Goal: Information Seeking & Learning: Learn about a topic

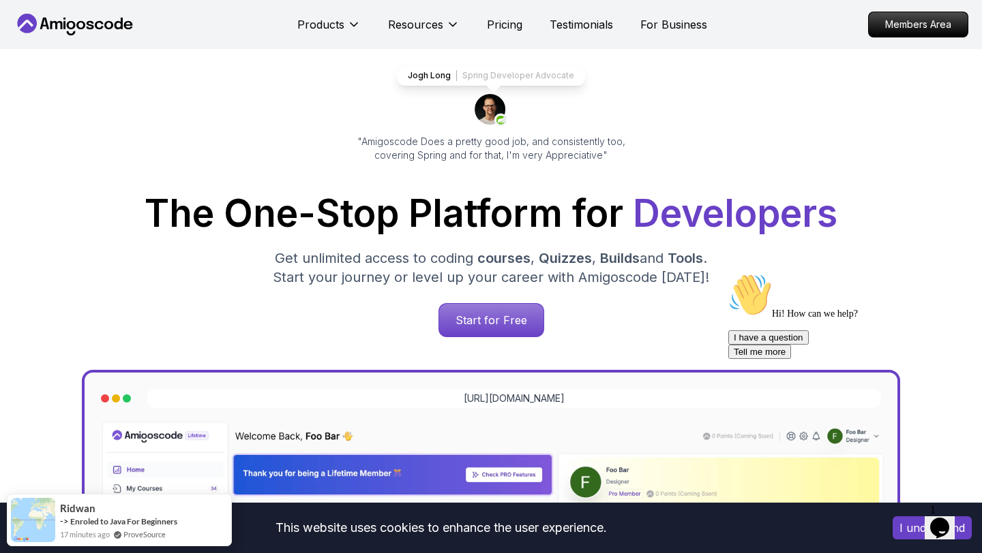
scroll to position [78, 0]
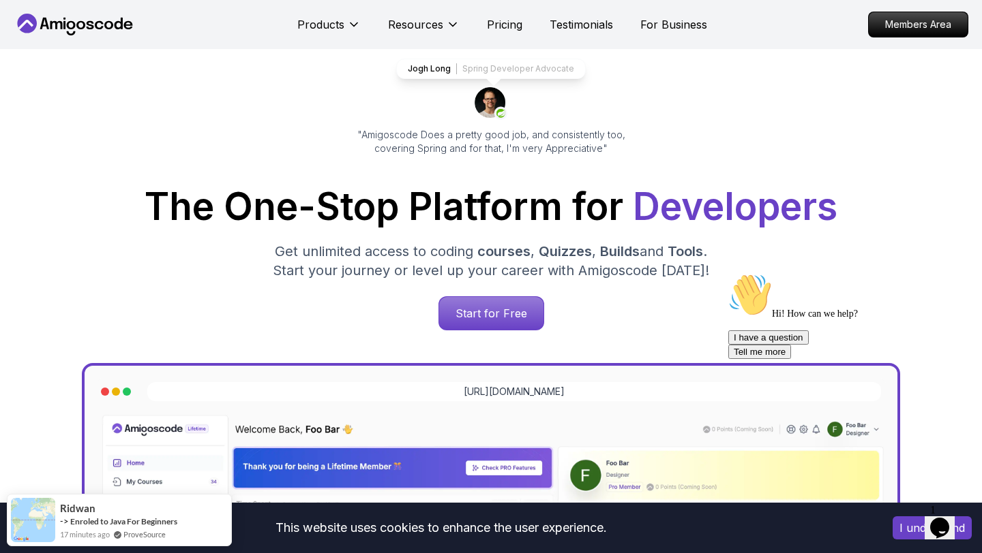
click at [895, 532] on button "I understand" at bounding box center [931, 528] width 79 height 23
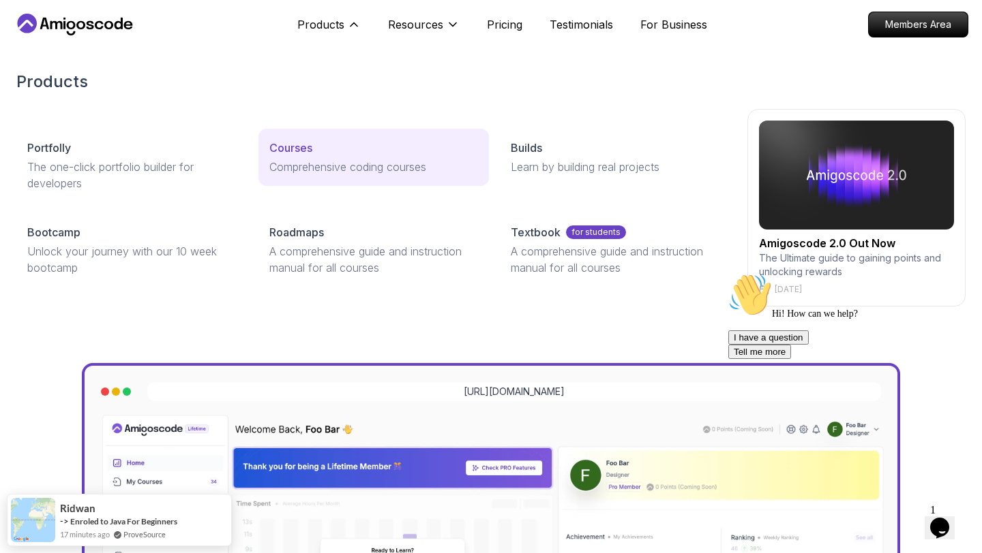
click at [300, 141] on p "Courses" at bounding box center [290, 148] width 43 height 16
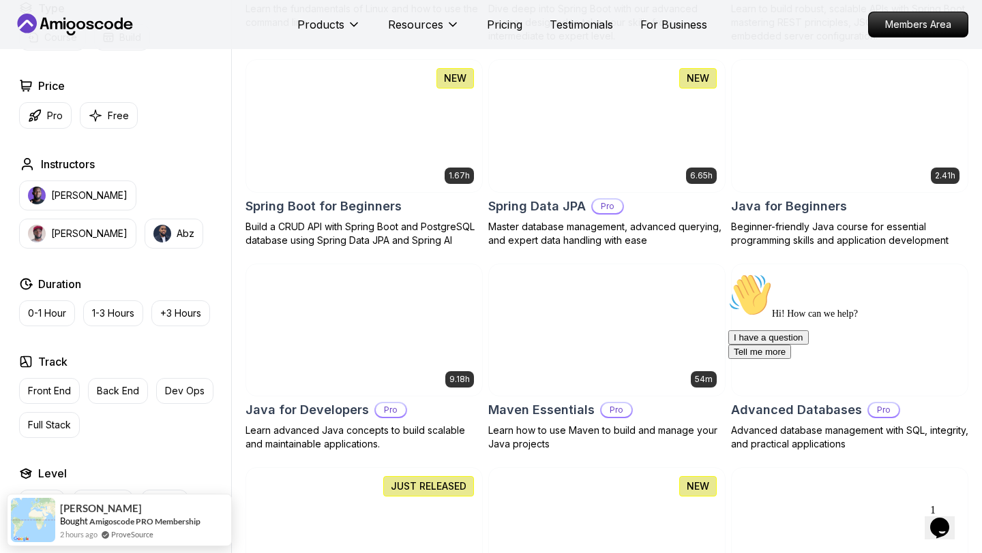
scroll to position [589, 0]
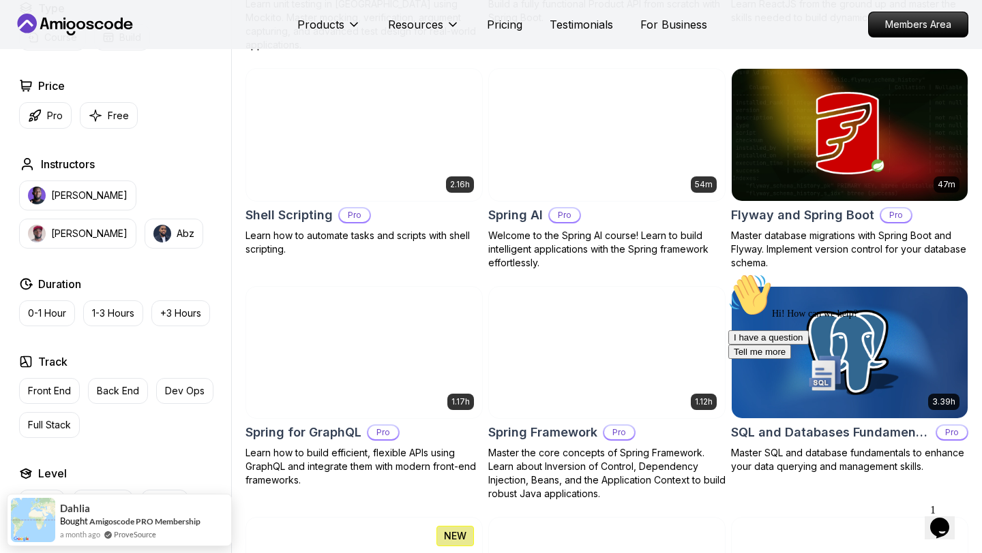
scroll to position [3183, 0]
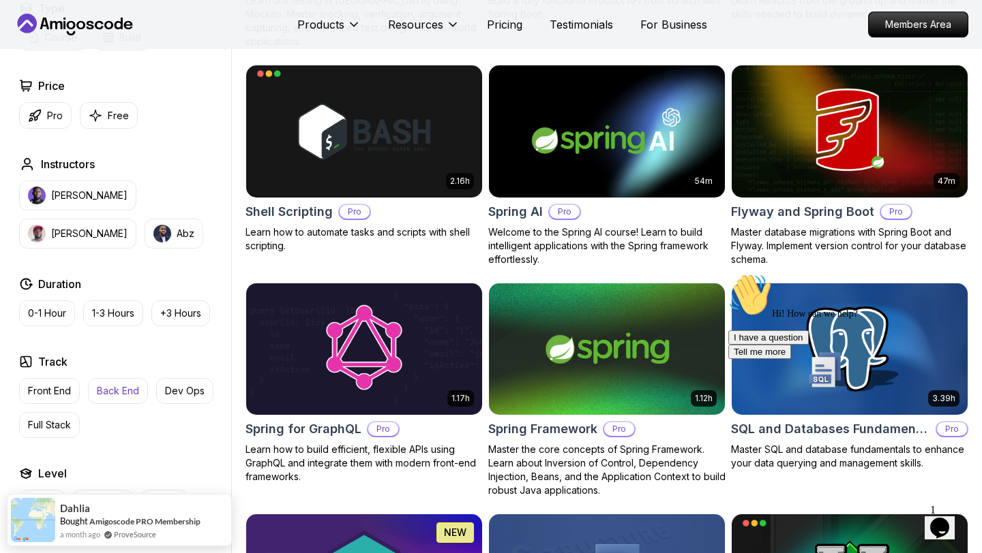
click at [128, 392] on p "Back End" at bounding box center [118, 391] width 42 height 14
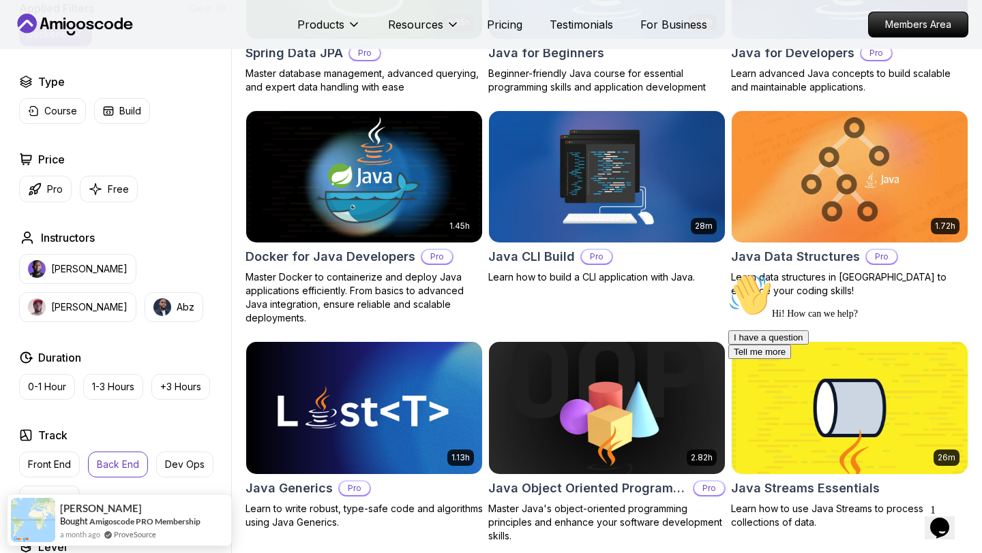
scroll to position [750, 0]
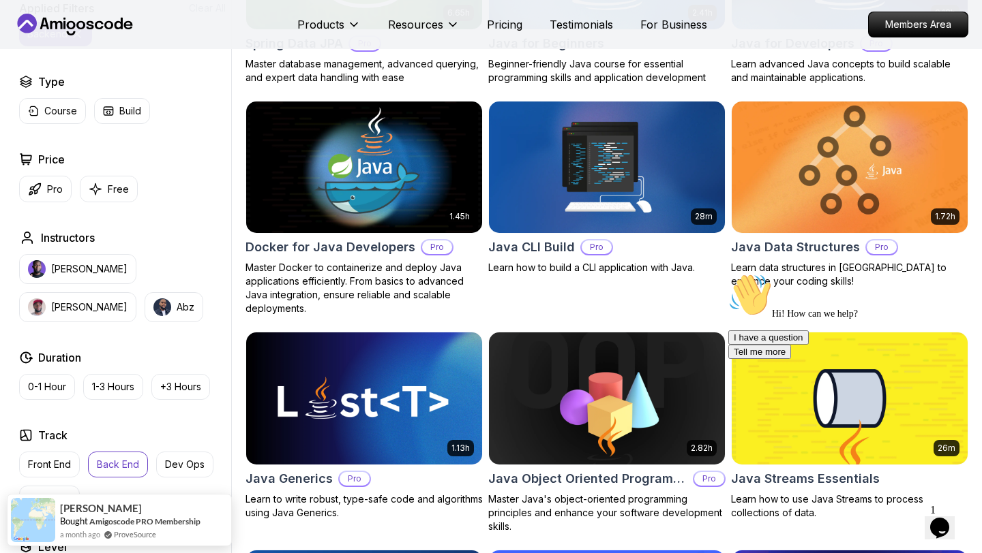
click at [742, 244] on h2 "Java Data Structures" at bounding box center [795, 247] width 129 height 19
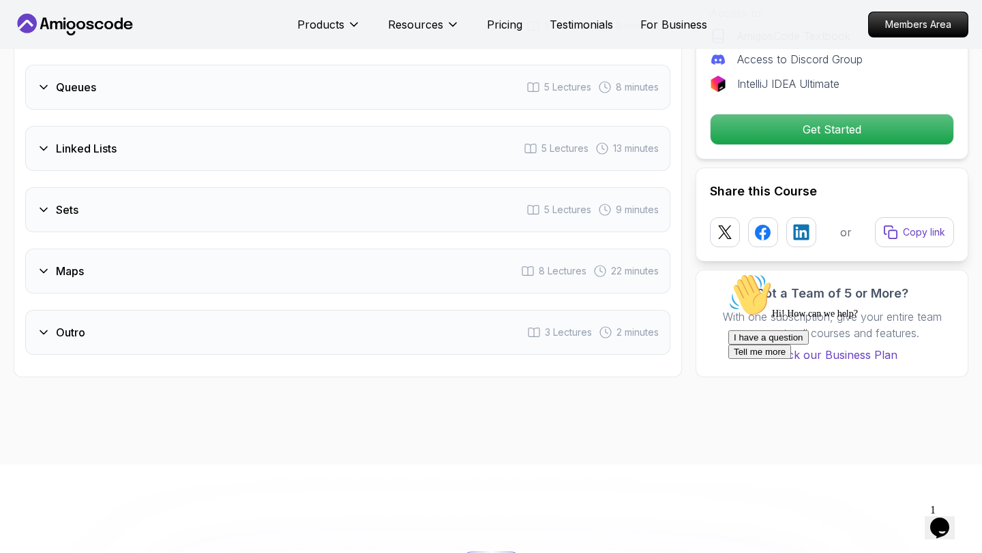
scroll to position [2225, 0]
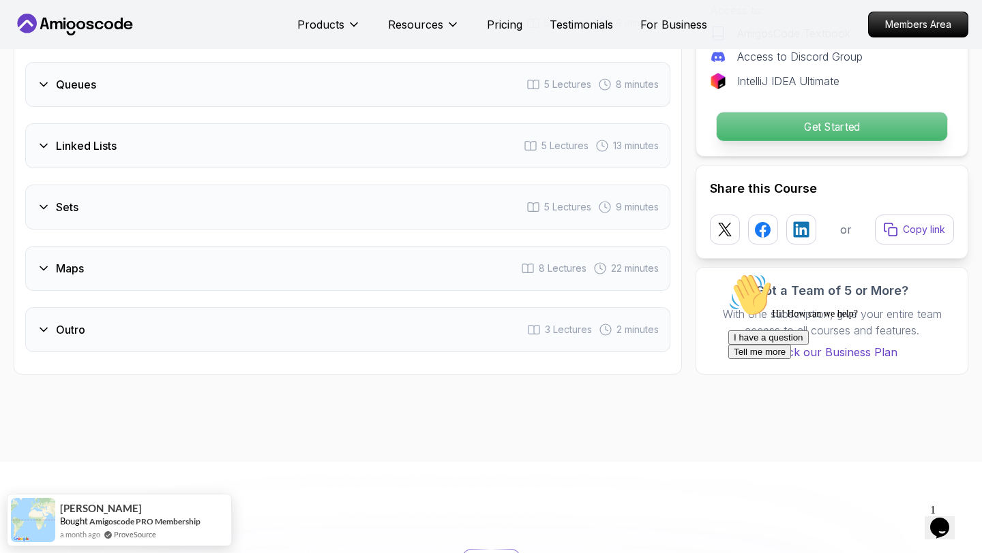
click at [800, 116] on p "Get Started" at bounding box center [831, 126] width 230 height 29
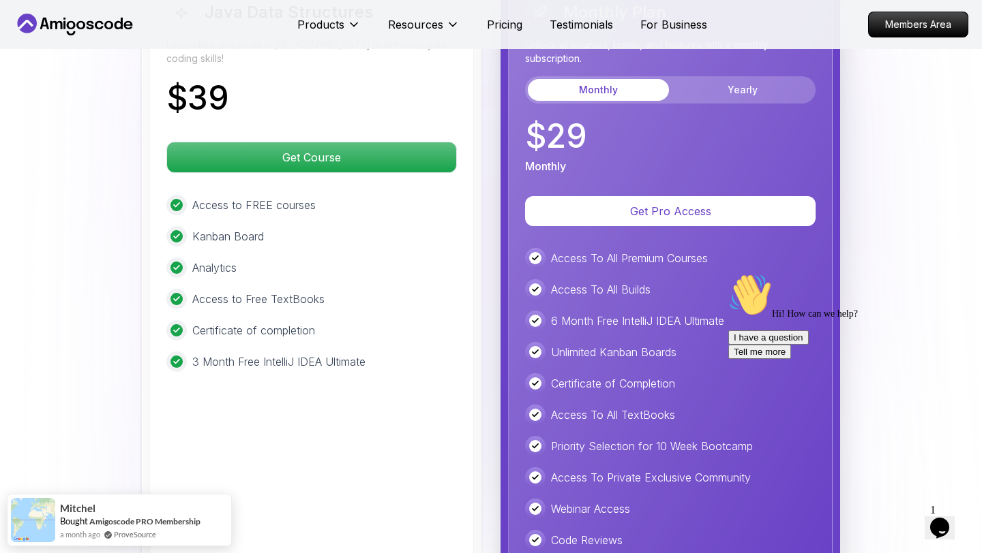
scroll to position [2693, 0]
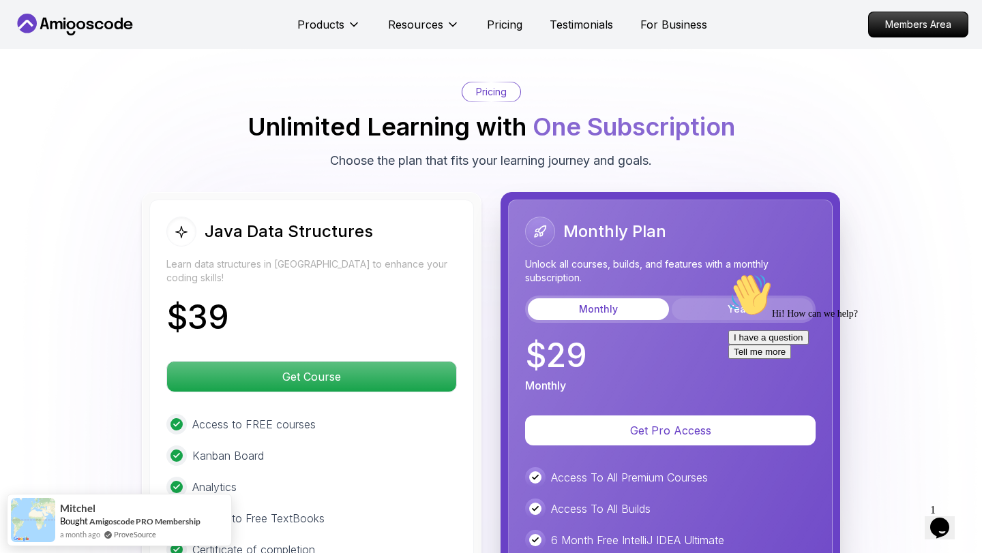
click at [705, 299] on button "Yearly" at bounding box center [741, 310] width 141 height 22
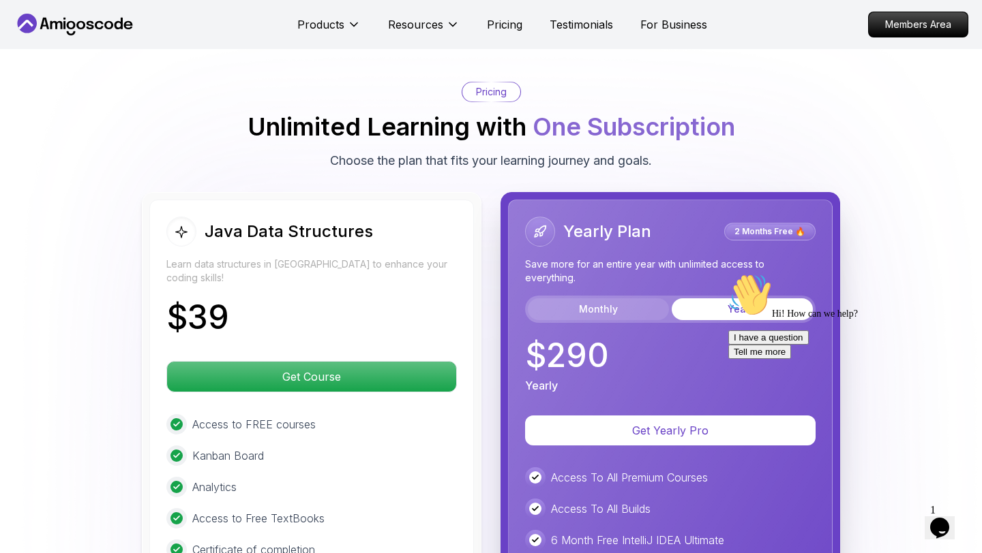
click at [633, 299] on button "Monthly" at bounding box center [598, 310] width 141 height 22
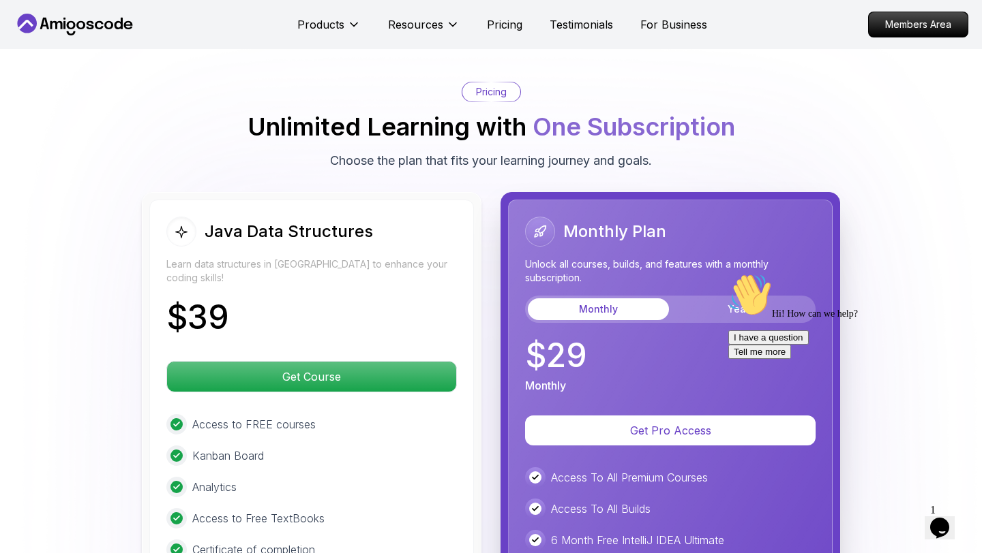
click at [717, 296] on div "Monthly Yearly" at bounding box center [670, 309] width 290 height 27
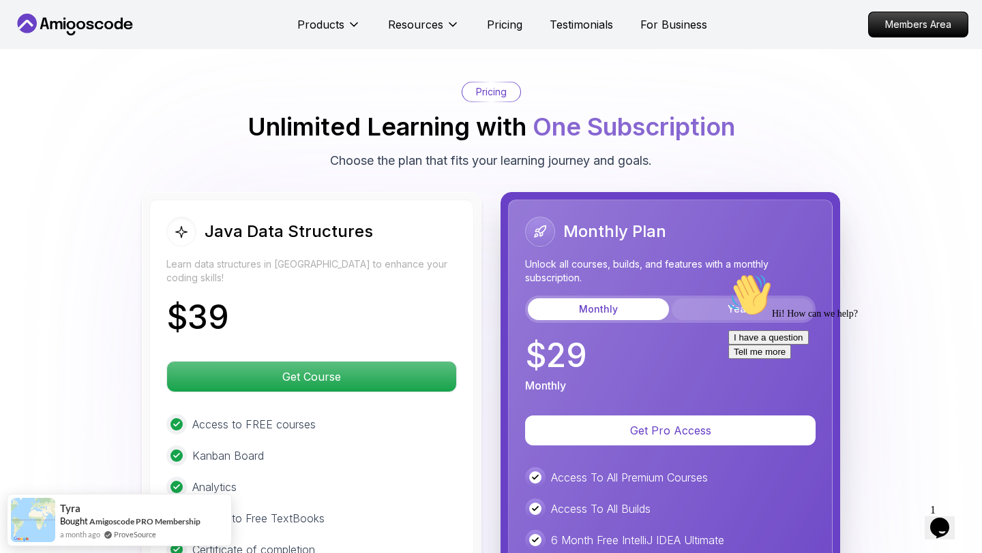
click at [713, 299] on button "Yearly" at bounding box center [741, 310] width 141 height 22
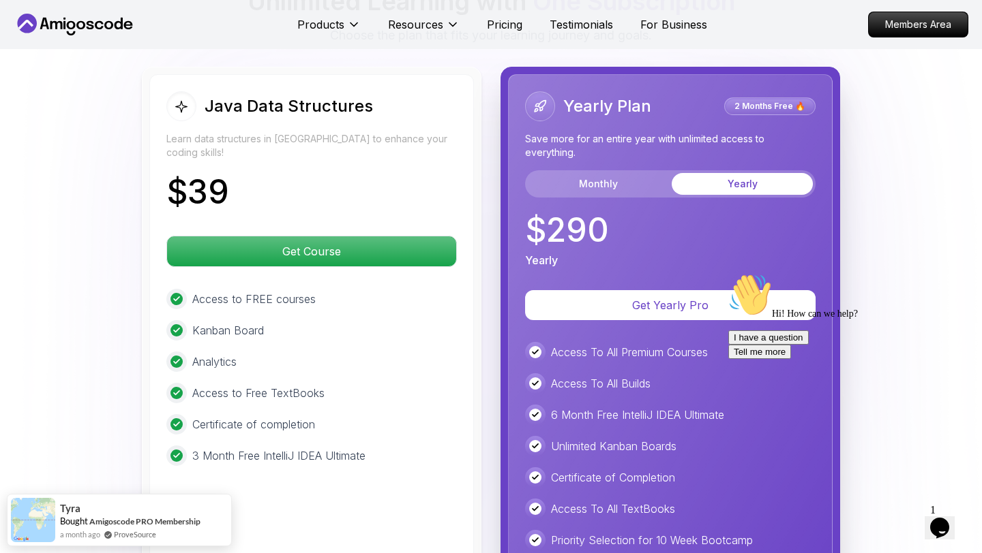
scroll to position [2820, 0]
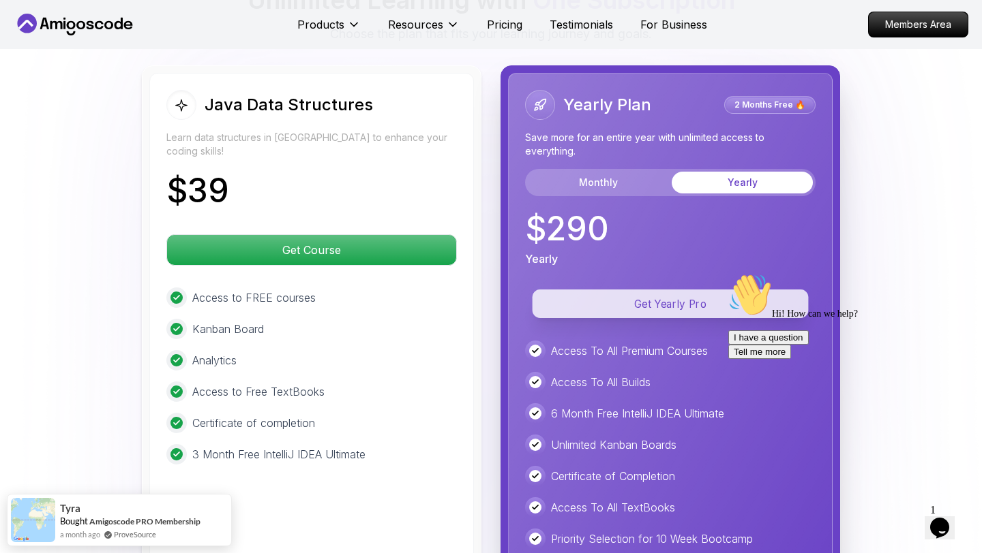
click at [682, 290] on p "Get Yearly Pro" at bounding box center [670, 304] width 276 height 29
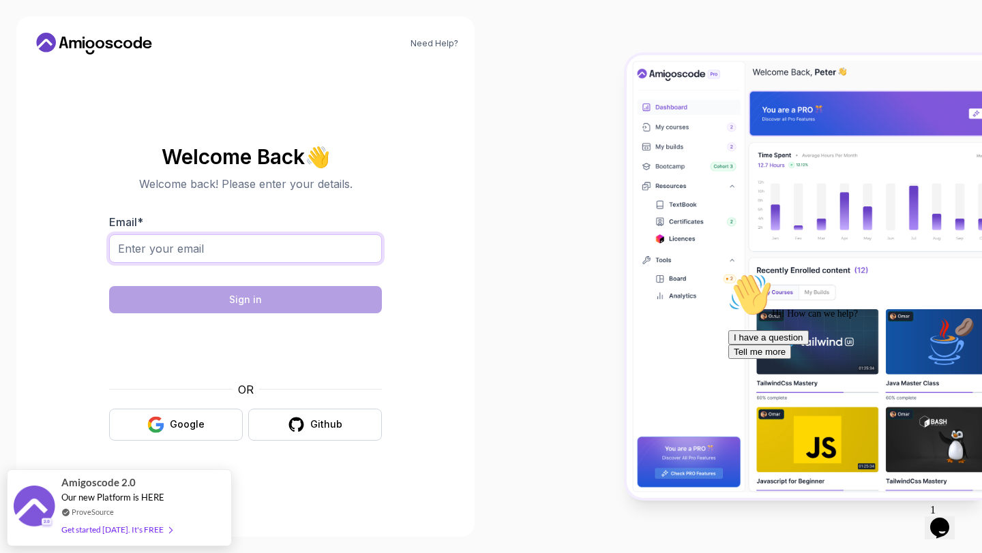
click at [209, 251] on input "Email *" at bounding box center [245, 248] width 273 height 29
type input "eltac"
click at [290, 430] on icon "button" at bounding box center [296, 424] width 17 height 17
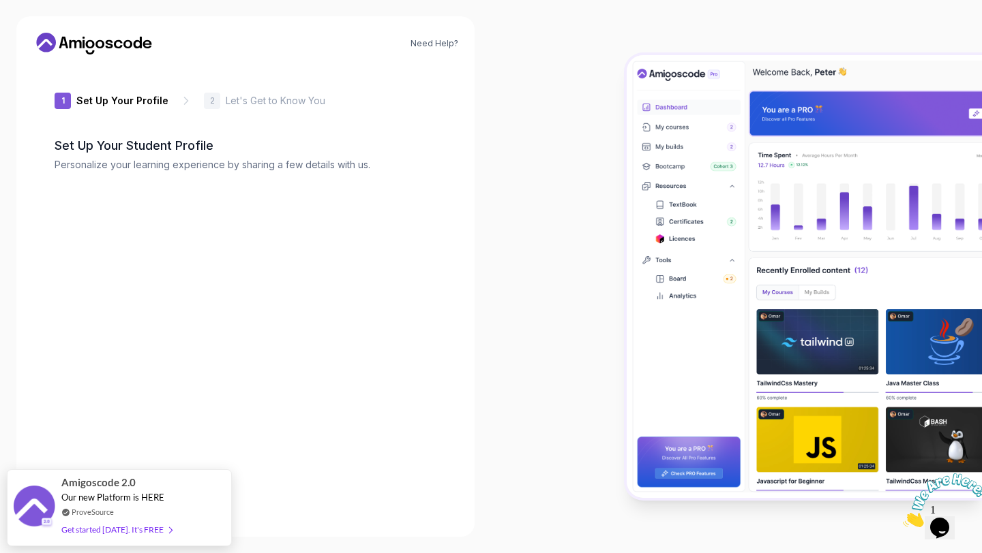
type input "bravesparrow3961a"
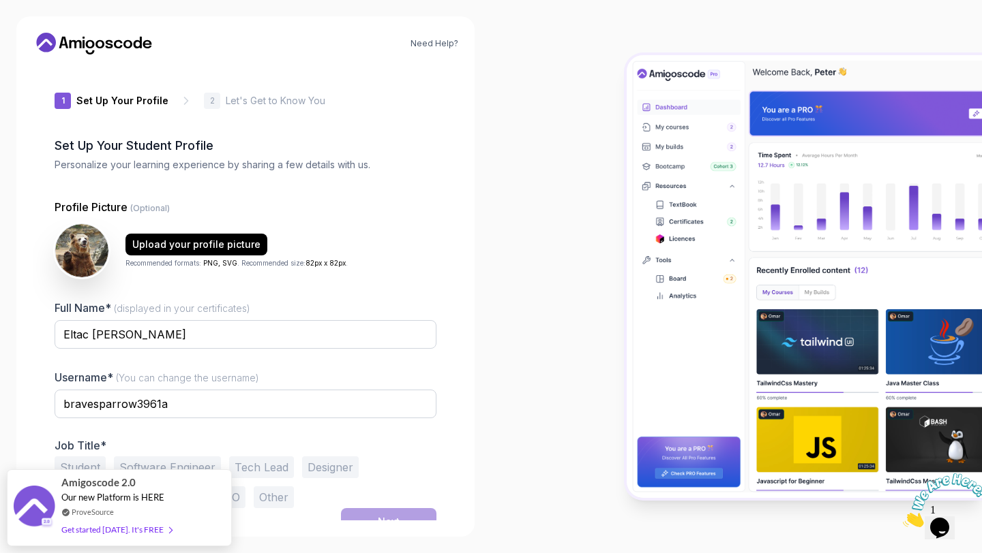
scroll to position [15, 0]
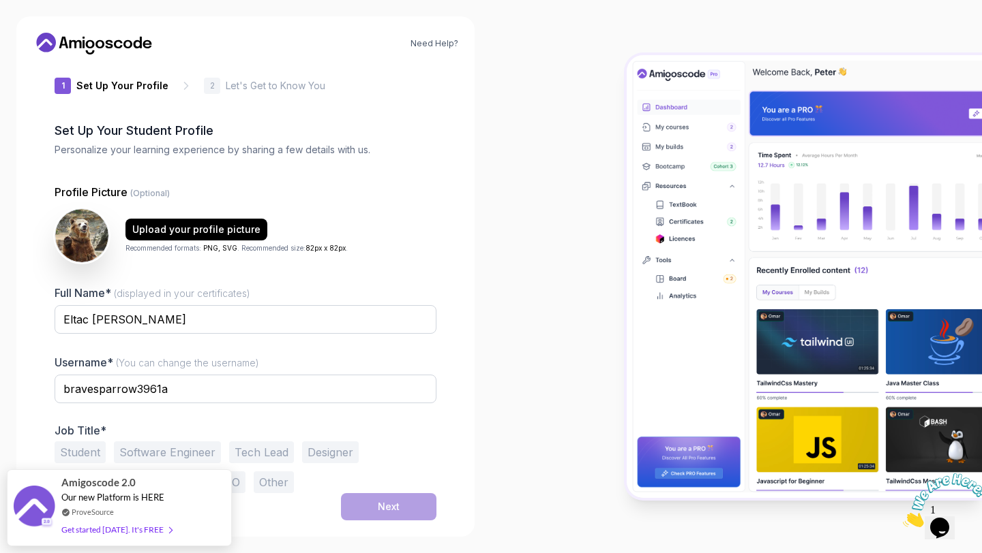
click at [77, 451] on button "Student" at bounding box center [80, 453] width 51 height 22
click at [359, 503] on button "Next" at bounding box center [388, 506] width 95 height 27
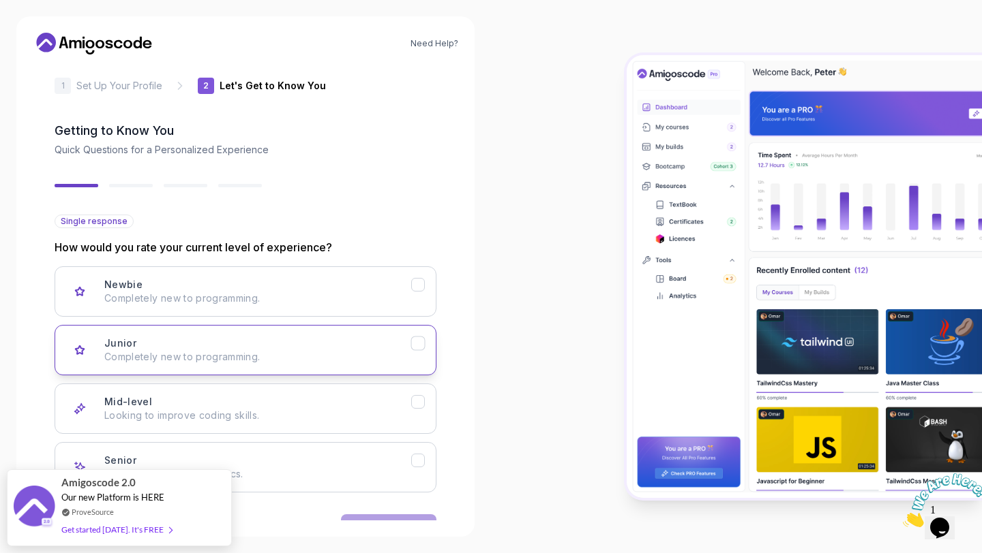
scroll to position [37, 0]
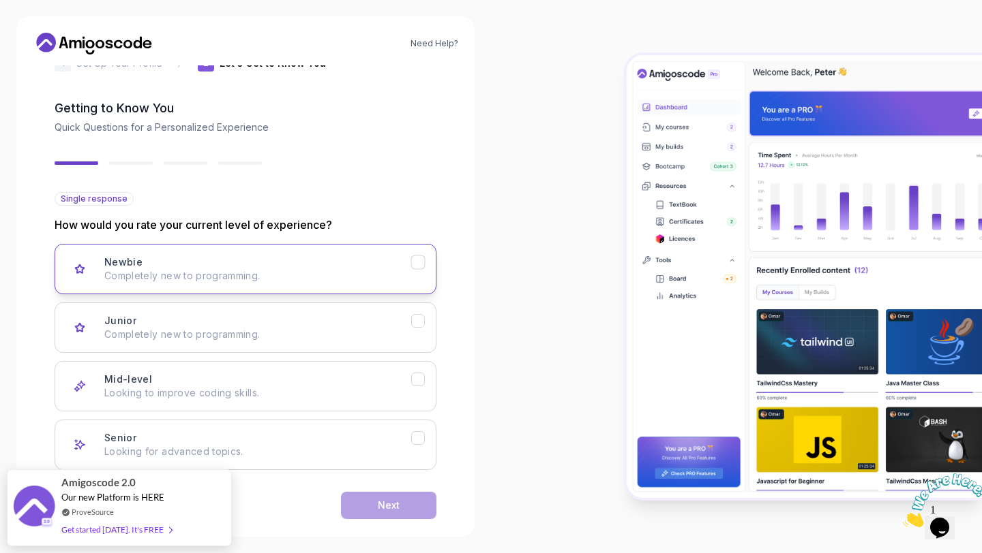
click at [323, 279] on p "Completely new to programming." at bounding box center [257, 276] width 307 height 14
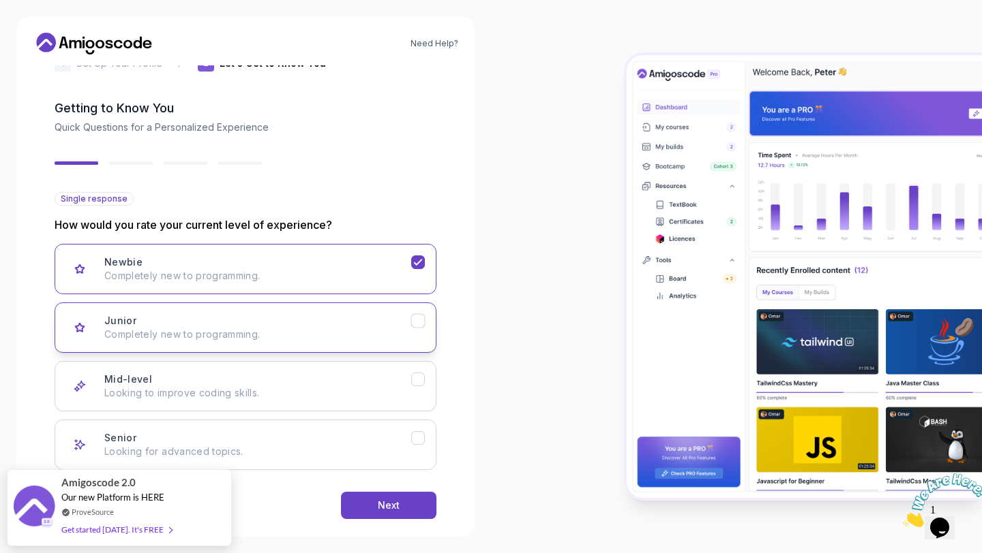
click at [350, 326] on div "Junior Completely new to programming." at bounding box center [257, 327] width 307 height 27
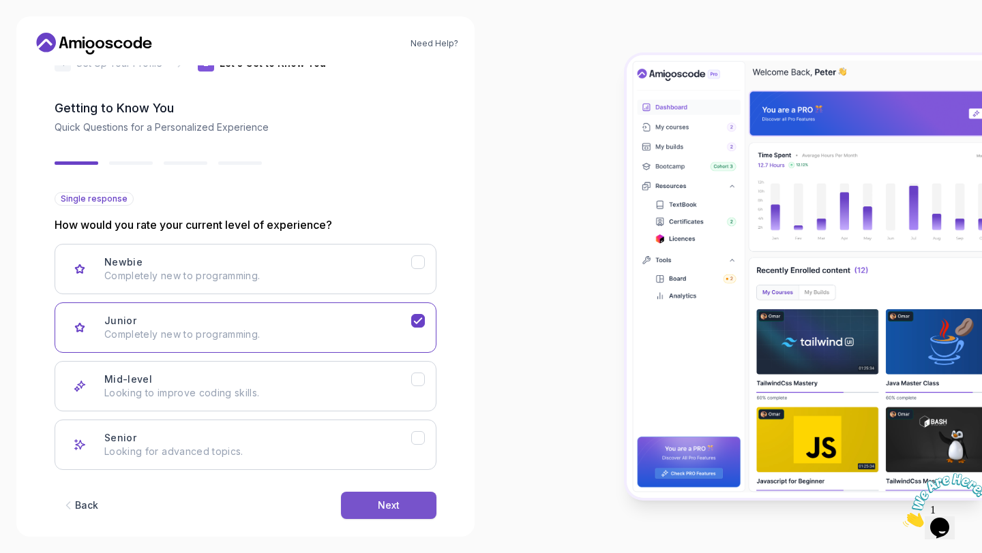
click at [379, 503] on div "Next" at bounding box center [389, 506] width 22 height 14
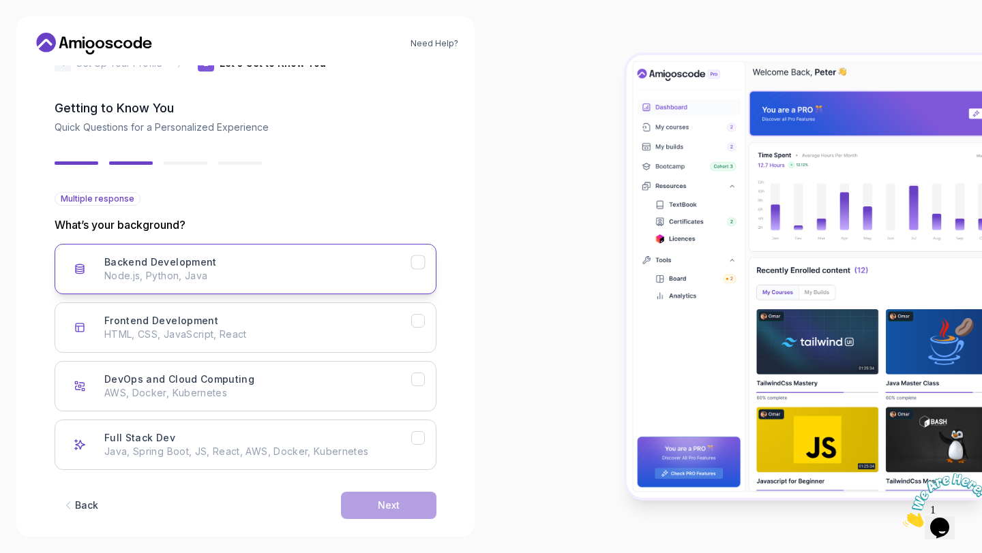
click at [344, 272] on p "Node.js, Python, Java" at bounding box center [257, 276] width 307 height 14
click at [371, 498] on button "Next" at bounding box center [388, 505] width 95 height 27
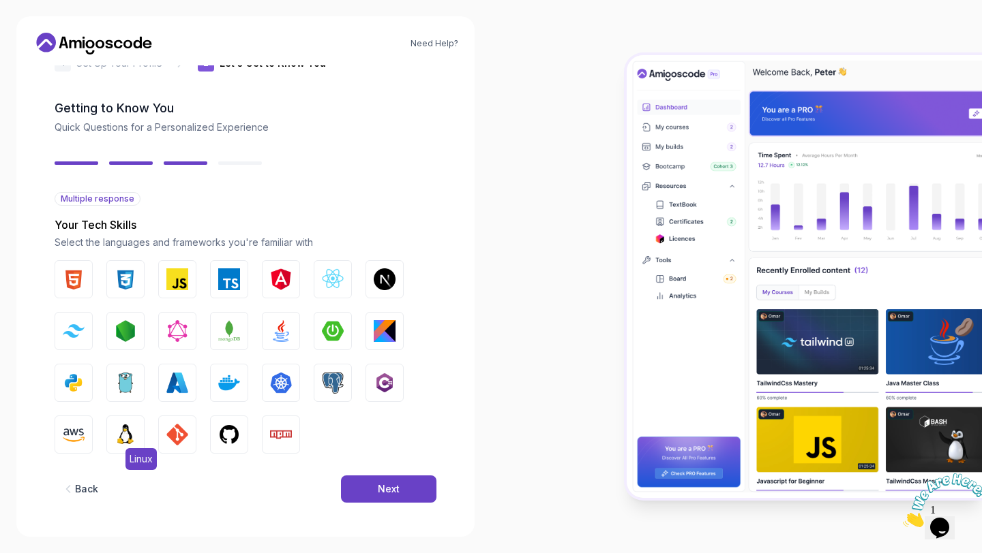
click at [115, 434] on img "button" at bounding box center [126, 435] width 22 height 22
click at [293, 334] on button "Java" at bounding box center [281, 331] width 38 height 38
click at [333, 333] on img "button" at bounding box center [333, 331] width 22 height 22
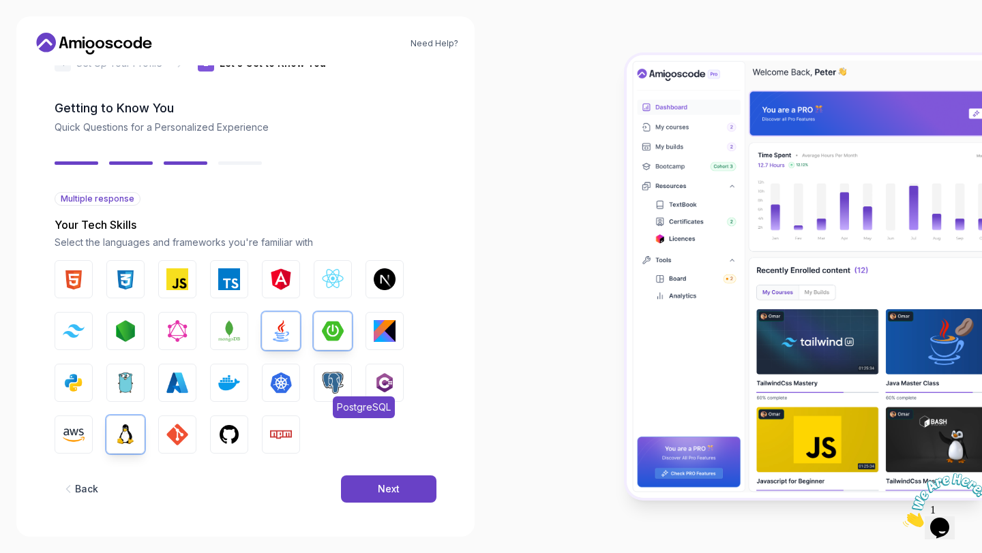
click at [324, 387] on img "button" at bounding box center [333, 383] width 22 height 22
click at [232, 374] on img "button" at bounding box center [229, 383] width 22 height 22
click at [219, 433] on img "button" at bounding box center [229, 435] width 22 height 22
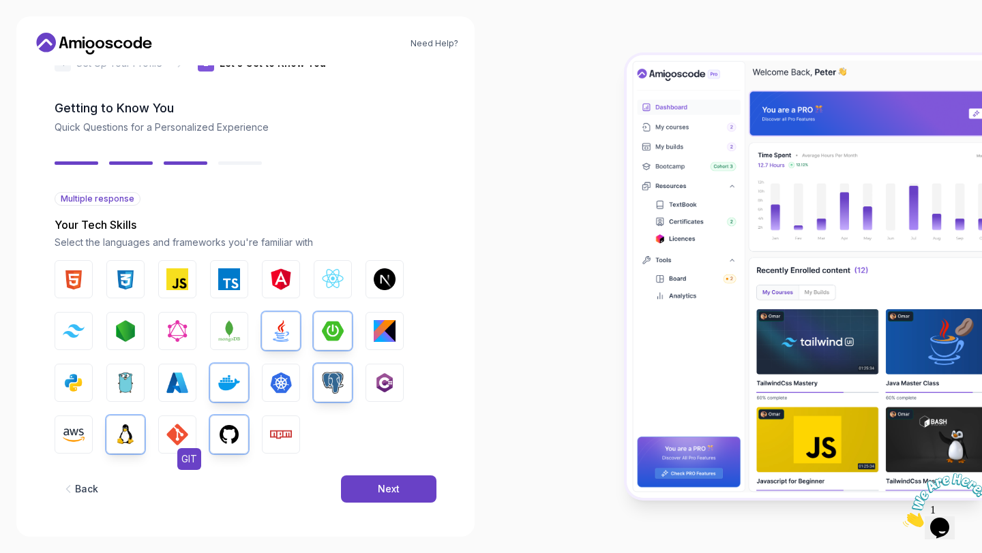
click at [185, 434] on img "button" at bounding box center [177, 435] width 22 height 22
click at [226, 337] on img "button" at bounding box center [229, 331] width 22 height 22
click at [375, 494] on button "Next" at bounding box center [388, 489] width 95 height 27
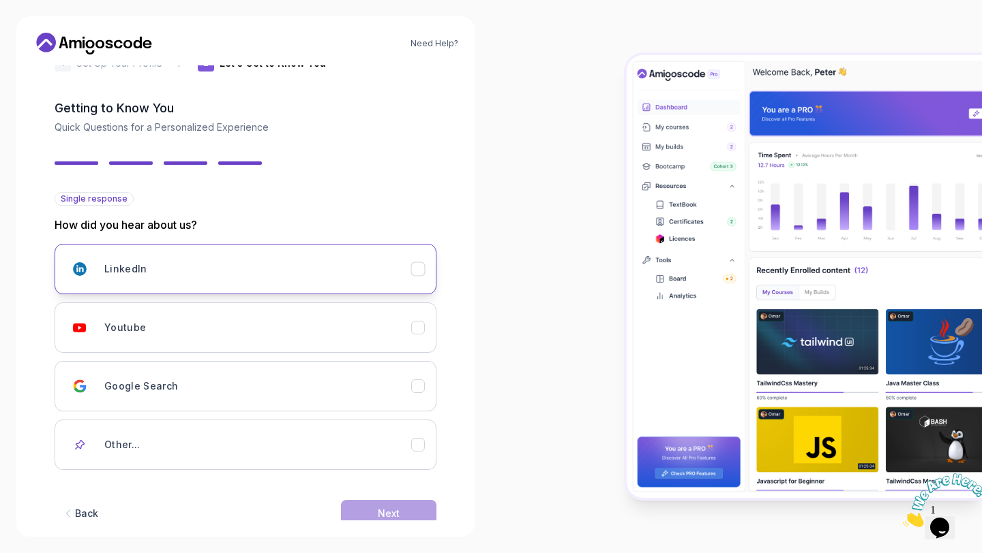
click at [376, 273] on div "LinkedIn" at bounding box center [257, 269] width 307 height 27
click at [384, 510] on div "Next" at bounding box center [389, 514] width 22 height 14
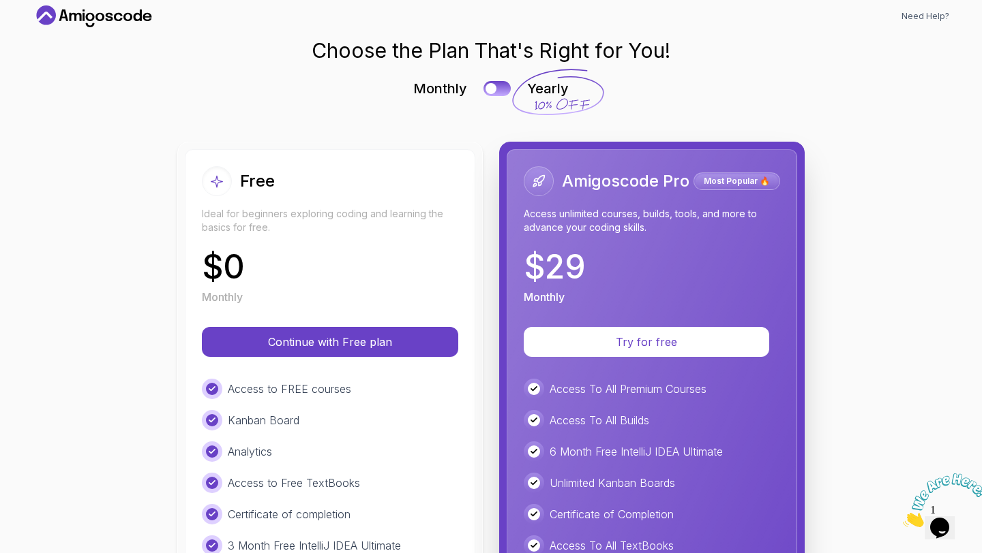
scroll to position [0, 0]
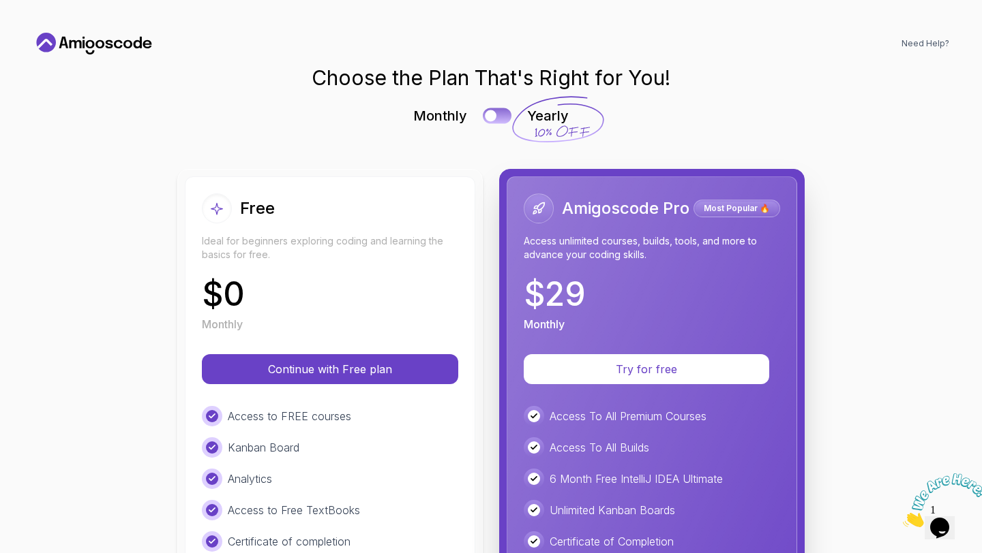
click at [492, 111] on div at bounding box center [491, 116] width 12 height 12
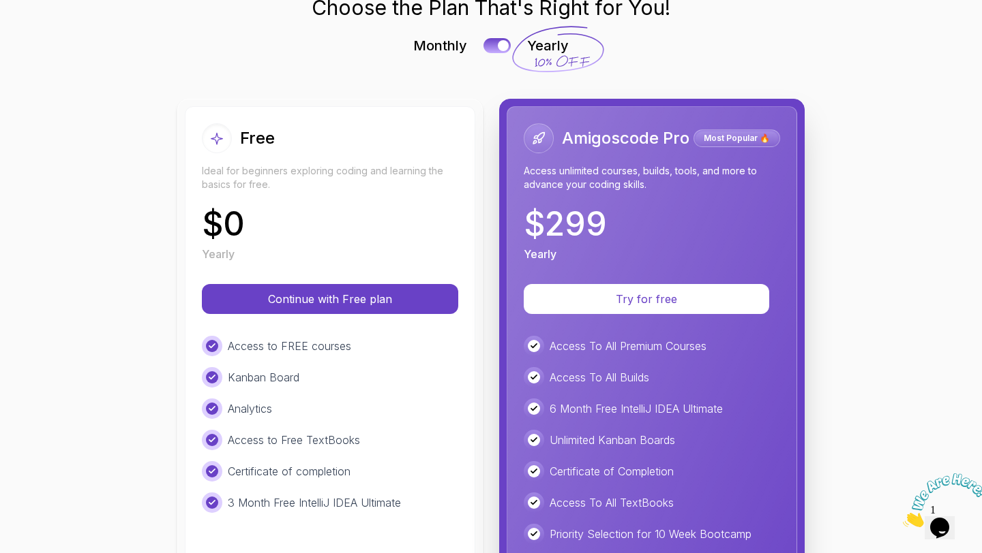
scroll to position [63, 0]
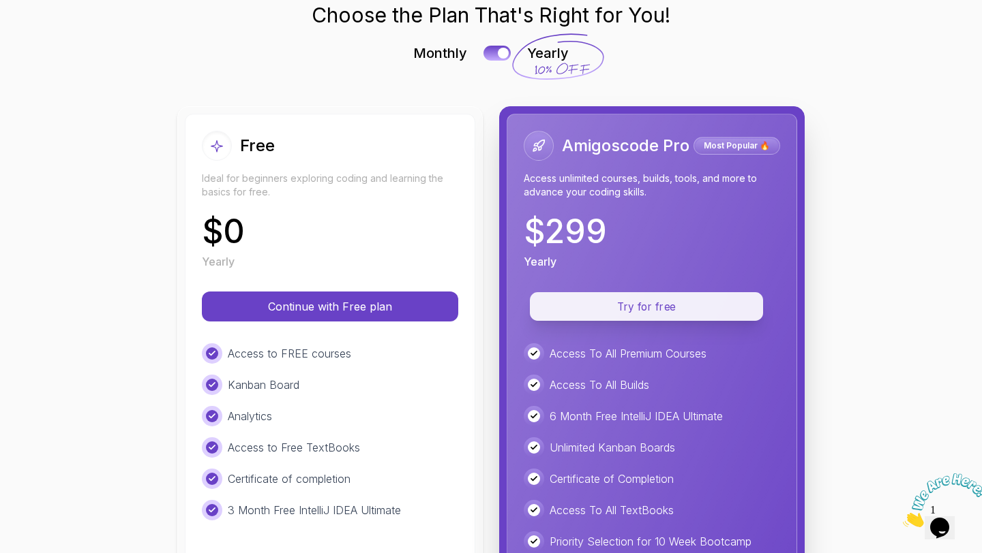
click at [617, 301] on p "Try for free" at bounding box center [646, 307] width 202 height 16
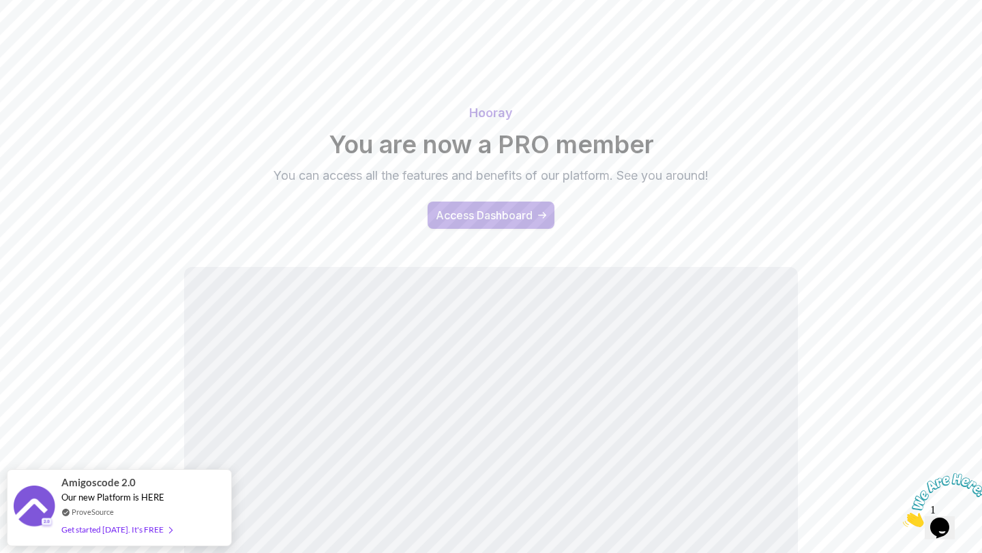
click at [472, 204] on button "Access Dashboard" at bounding box center [490, 215] width 127 height 27
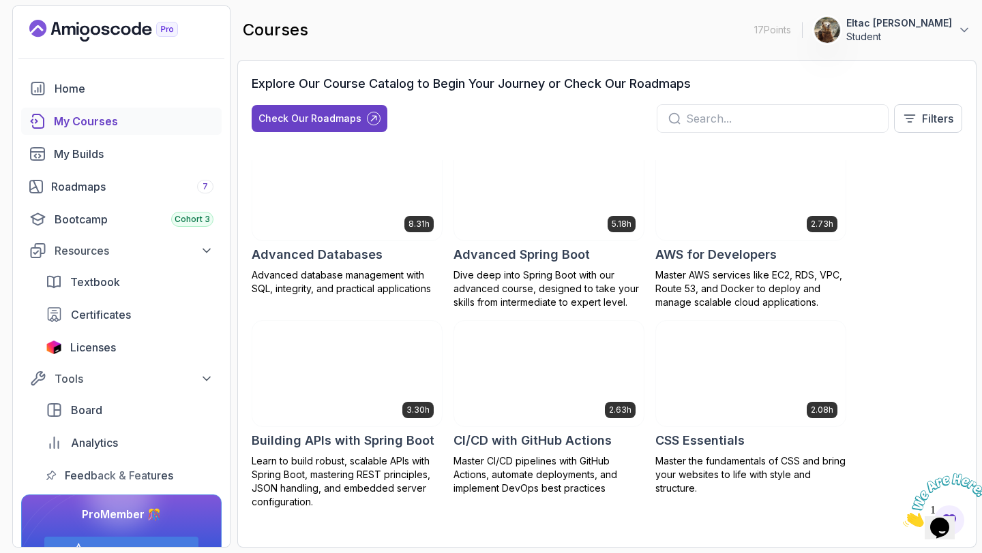
scroll to position [42, 0]
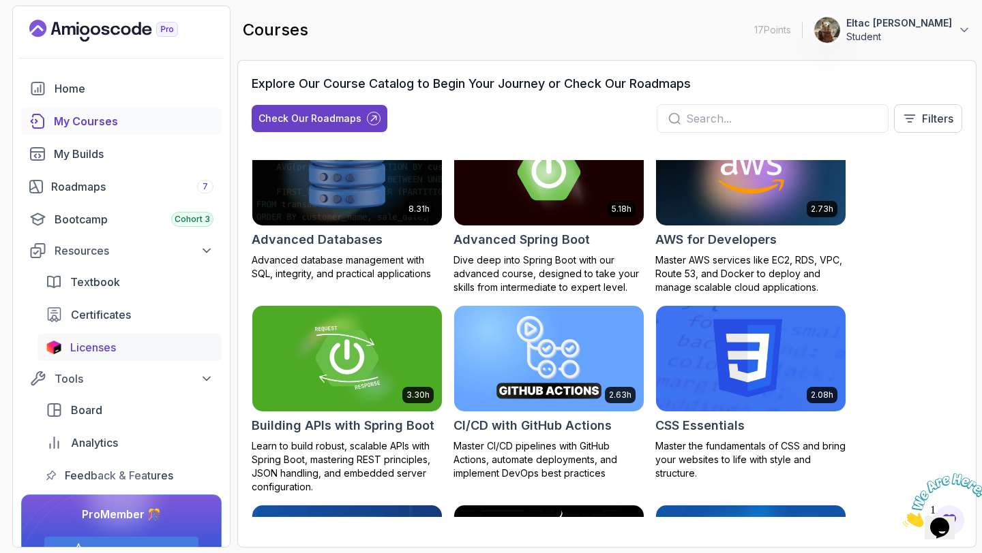
click at [93, 354] on span "Licenses" at bounding box center [93, 347] width 46 height 16
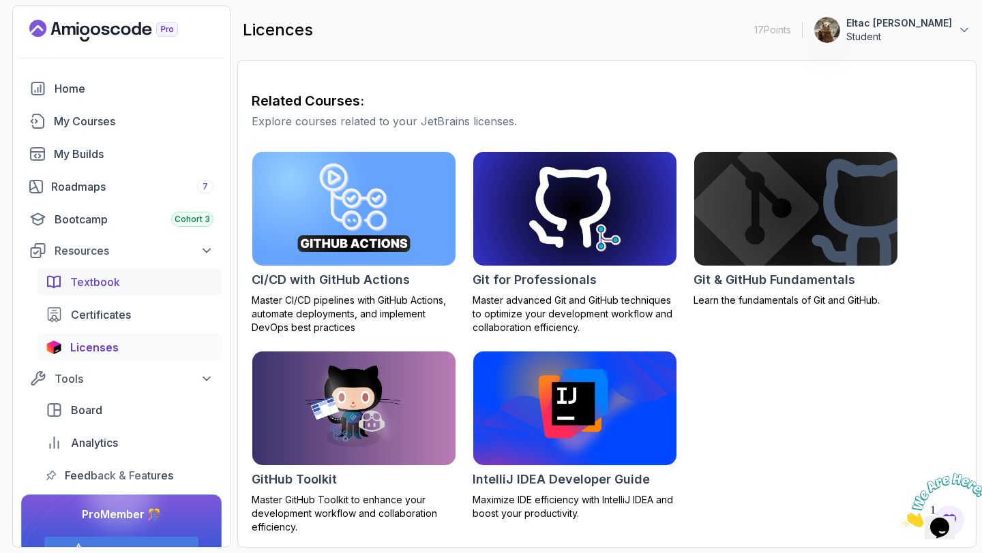
click at [110, 280] on span "Textbook" at bounding box center [95, 282] width 50 height 16
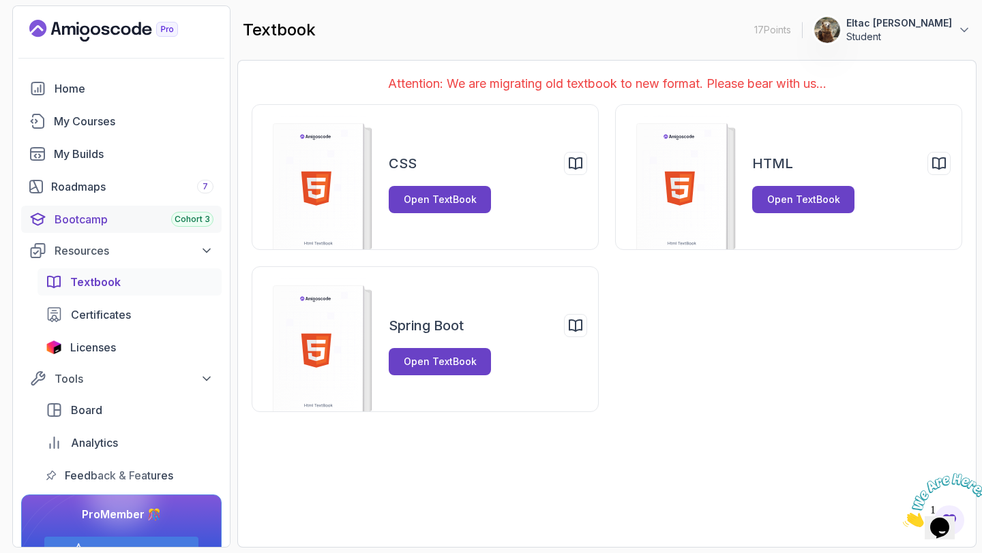
click at [110, 216] on div "Bootcamp Cohort 3" at bounding box center [134, 219] width 159 height 16
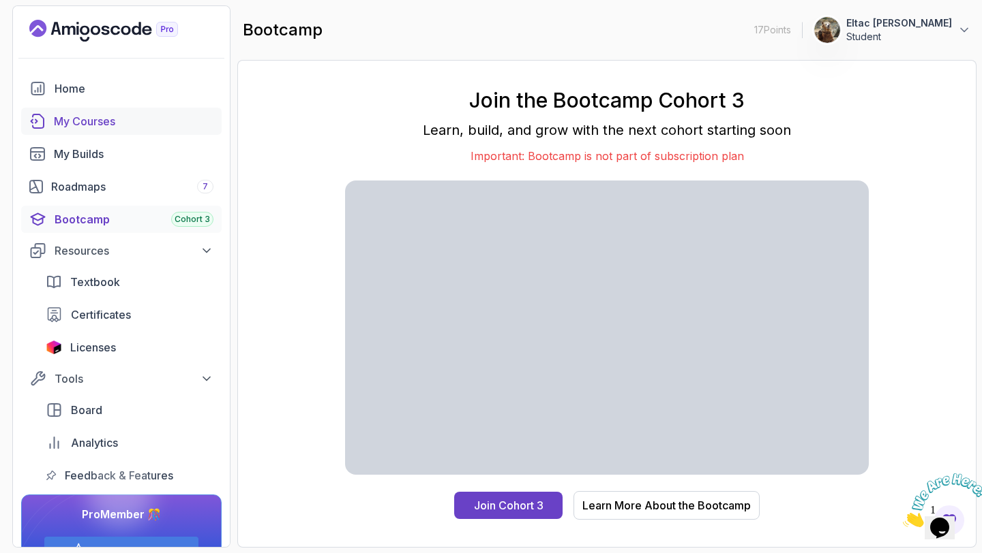
click at [92, 121] on div "My Courses" at bounding box center [133, 121] width 159 height 16
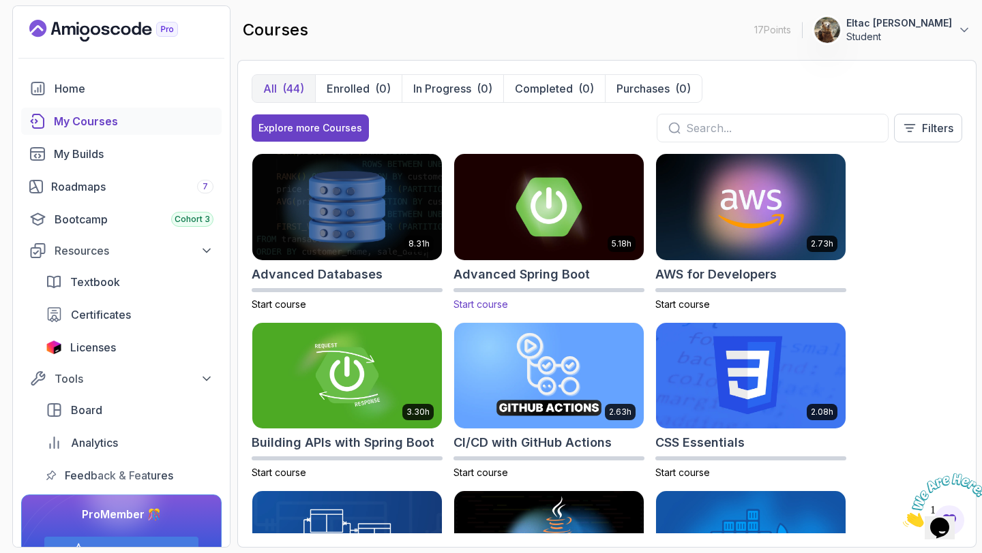
click at [513, 219] on img at bounding box center [548, 206] width 199 height 111
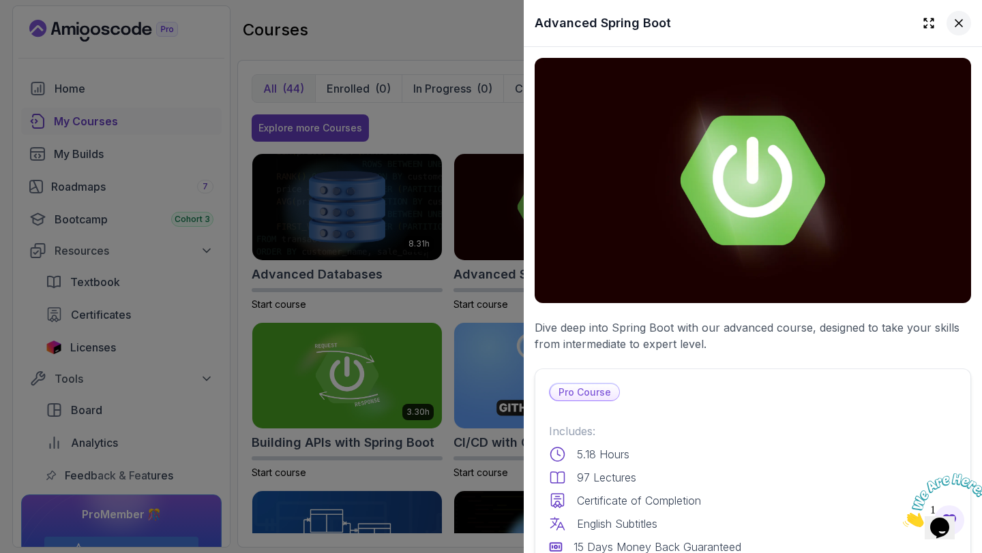
click at [962, 22] on icon at bounding box center [959, 23] width 14 height 14
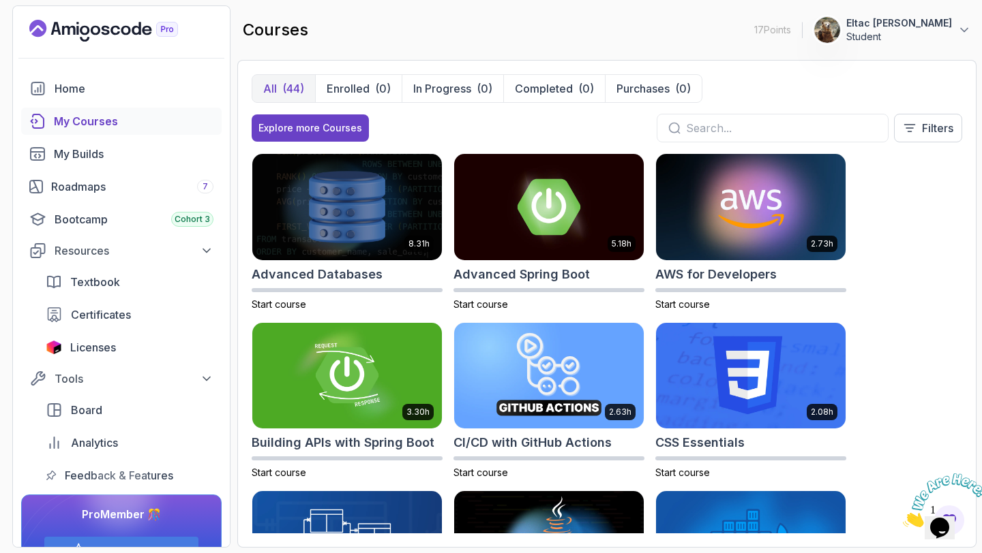
click at [697, 125] on input "text" at bounding box center [781, 128] width 191 height 16
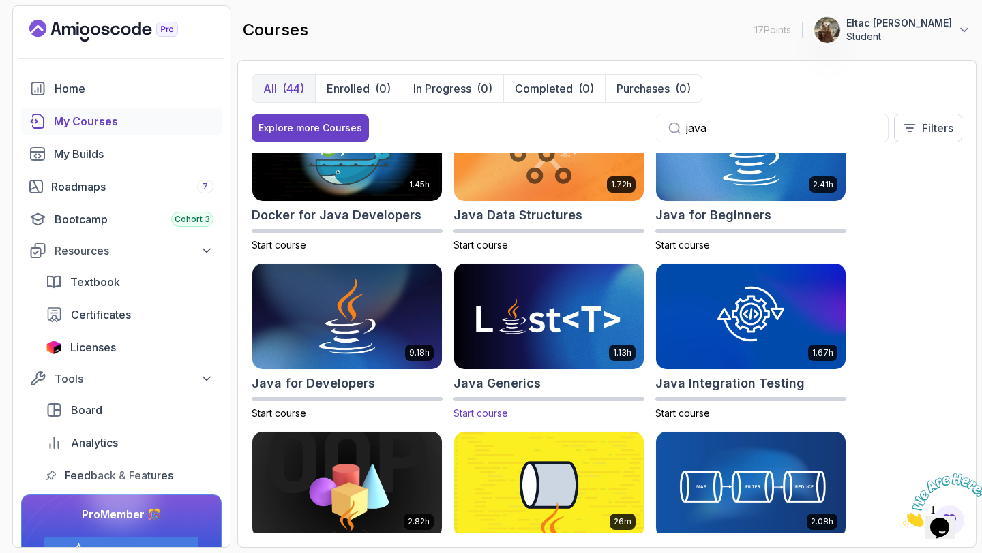
scroll to position [58, 0]
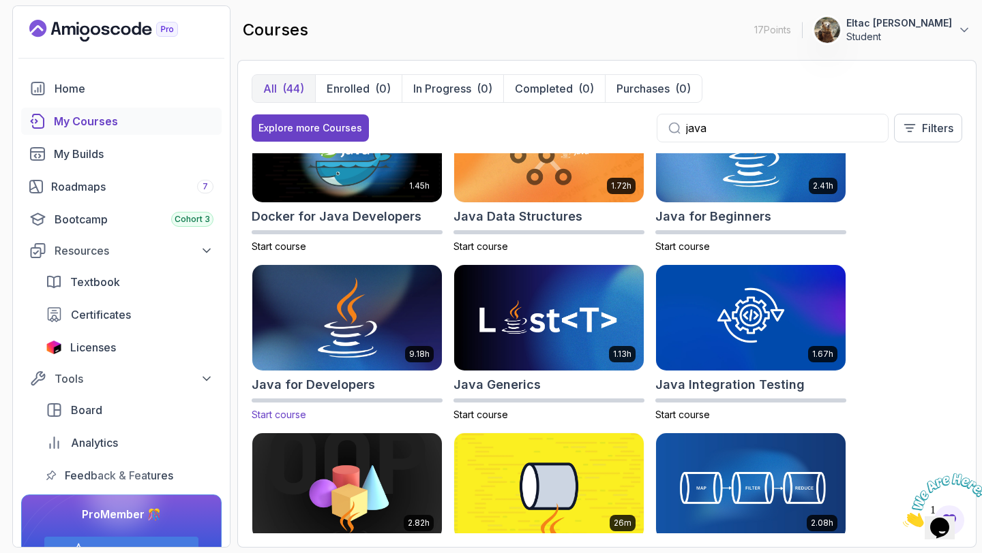
type input "java"
click at [365, 322] on img at bounding box center [346, 317] width 199 height 111
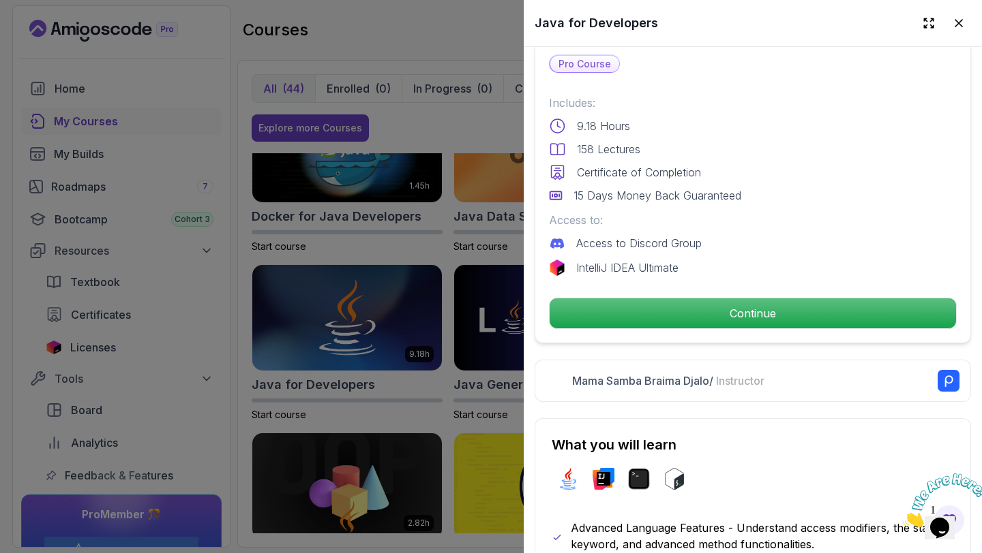
scroll to position [318, 0]
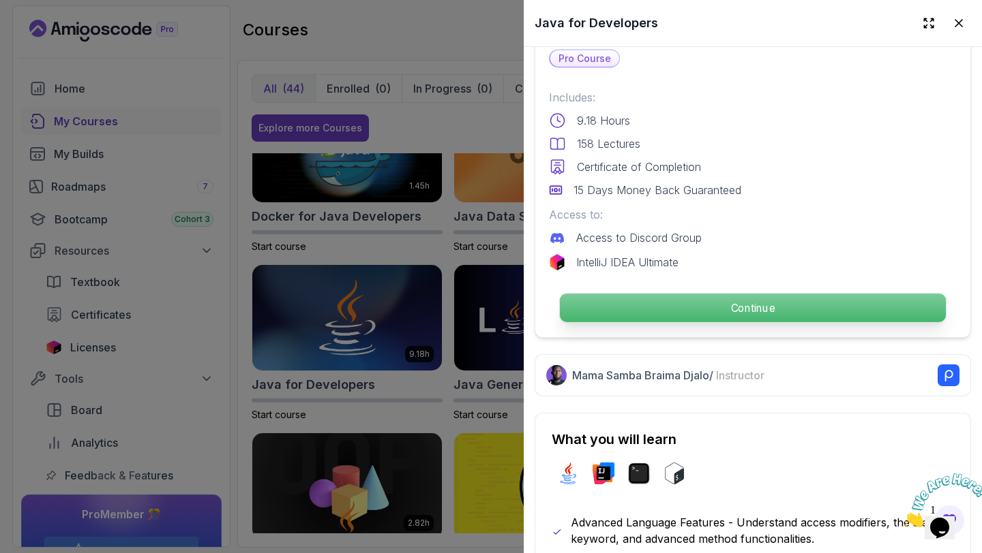
click at [742, 310] on p "Continue" at bounding box center [753, 308] width 386 height 29
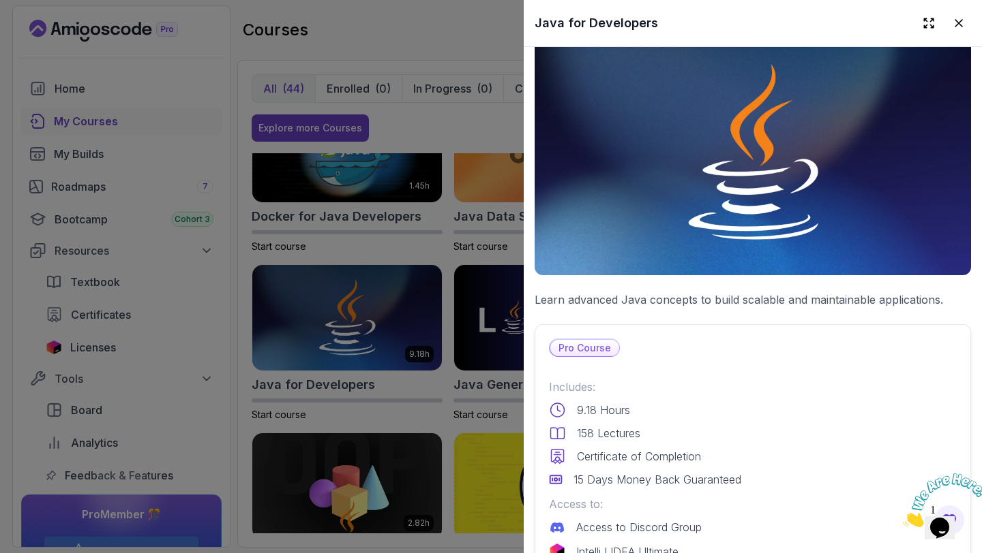
scroll to position [0, 0]
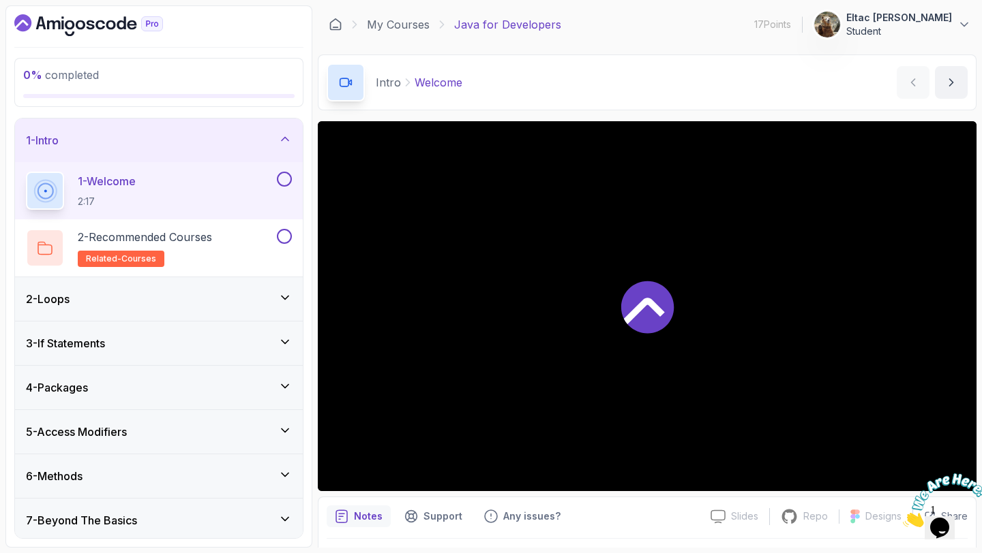
scroll to position [38, 0]
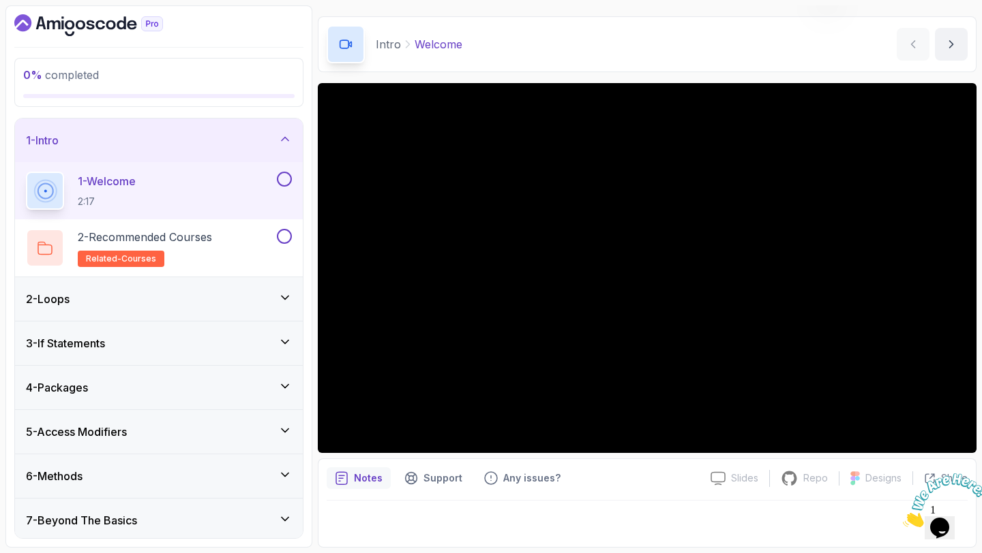
click at [104, 300] on div "2 - Loops" at bounding box center [159, 299] width 266 height 16
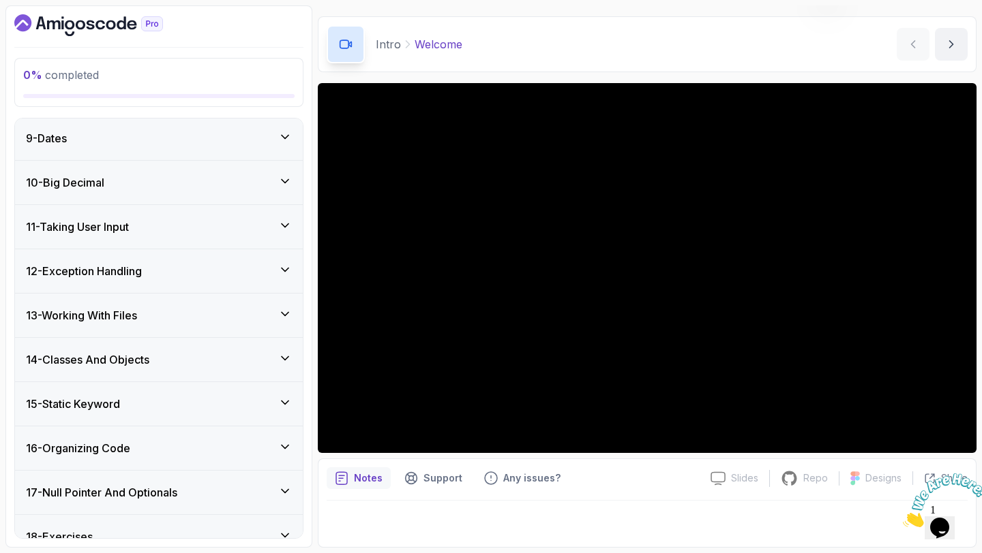
scroll to position [822, 0]
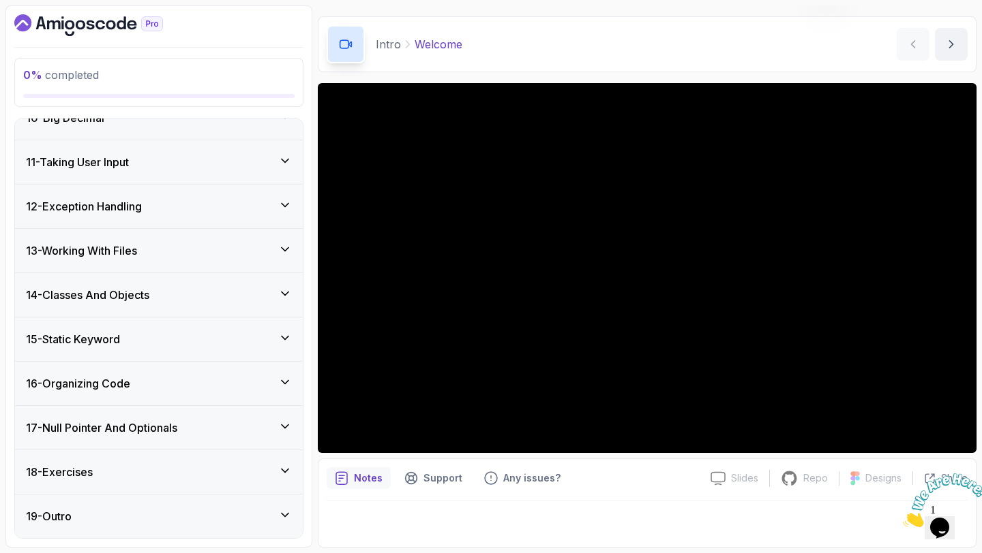
click at [108, 484] on div "18 - Exercises" at bounding box center [159, 473] width 288 height 44
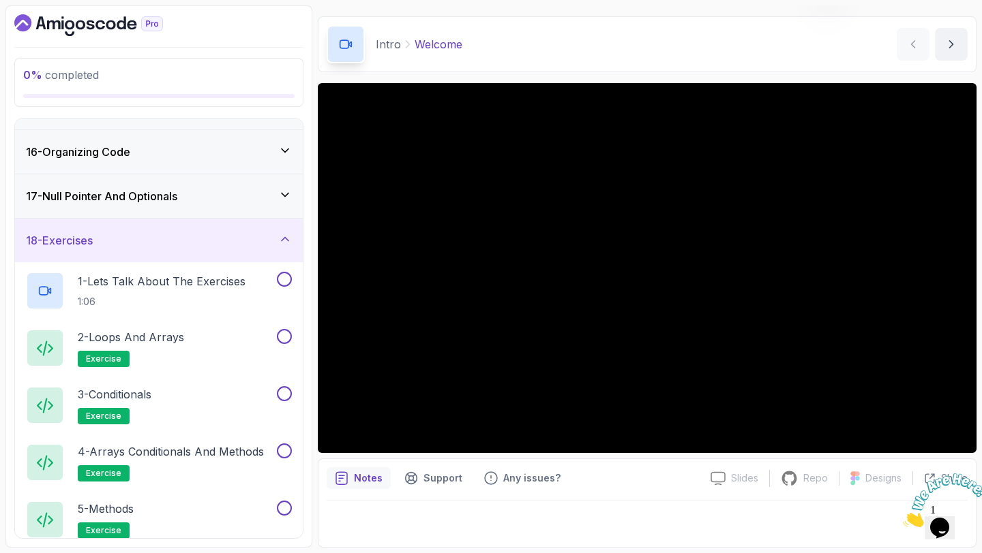
scroll to position [652, 0]
click at [228, 245] on div "18 - Exercises" at bounding box center [159, 242] width 266 height 16
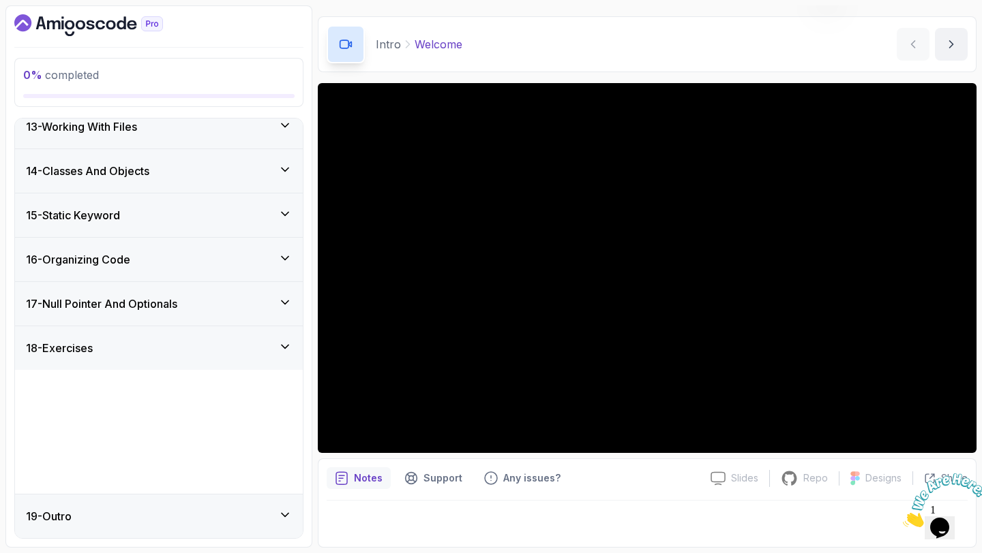
scroll to position [421, 0]
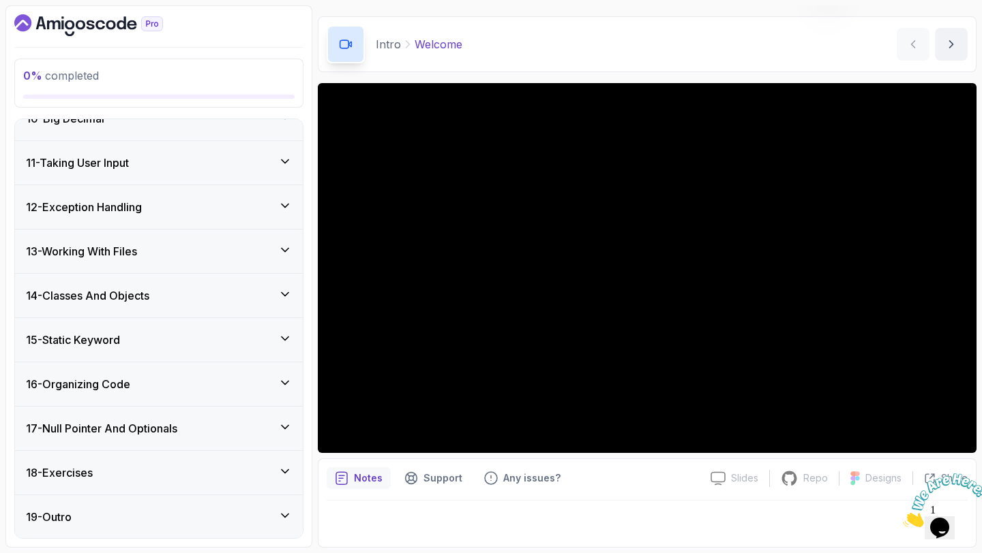
click at [137, 427] on h3 "17 - Null Pointer And Optionals" at bounding box center [101, 429] width 151 height 16
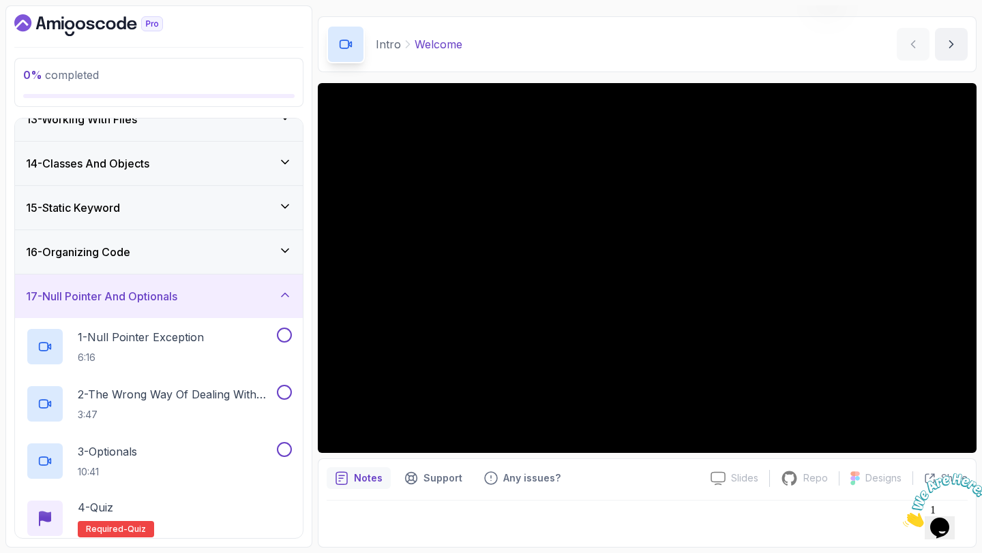
scroll to position [650, 0]
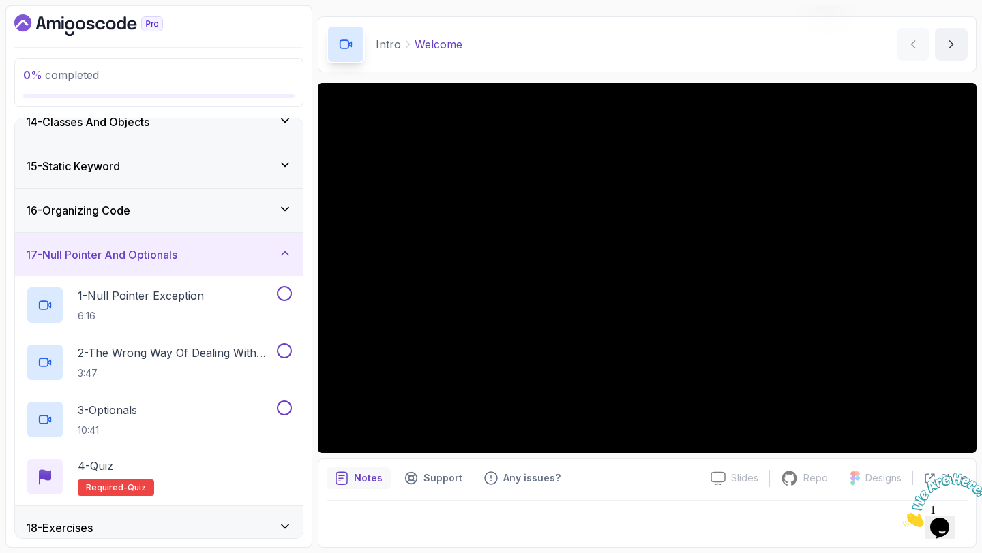
click at [217, 252] on div "17 - Null Pointer And Optionals" at bounding box center [159, 255] width 266 height 16
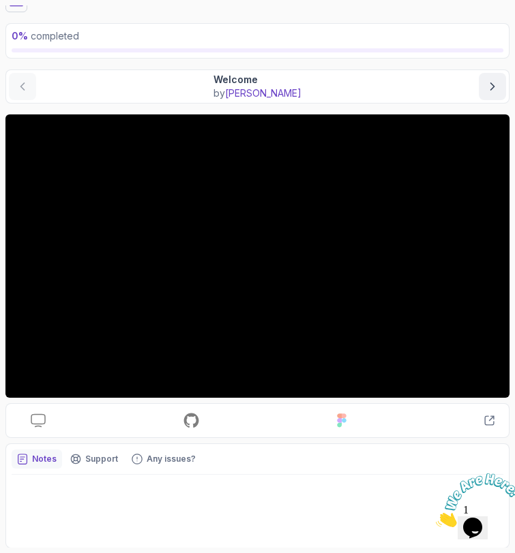
scroll to position [0, 0]
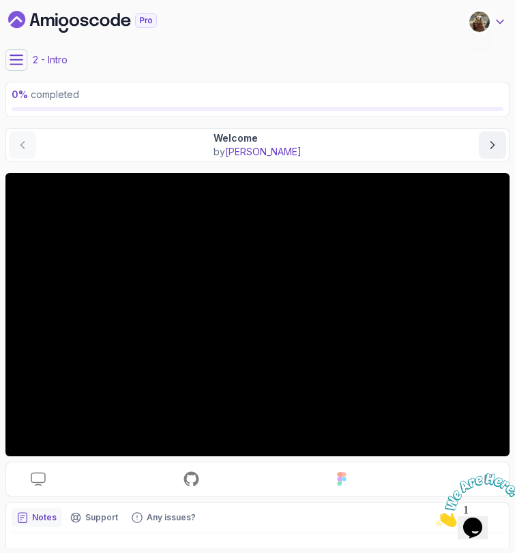
click at [494, 18] on icon at bounding box center [500, 22] width 14 height 14
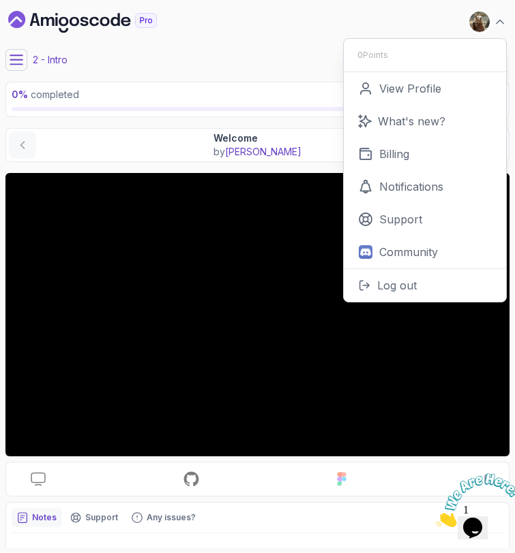
click at [282, 76] on main "My Courses Java for Developers 17 Points 1 [PERSON_NAME] Student 0 Points View …" at bounding box center [257, 276] width 504 height 543
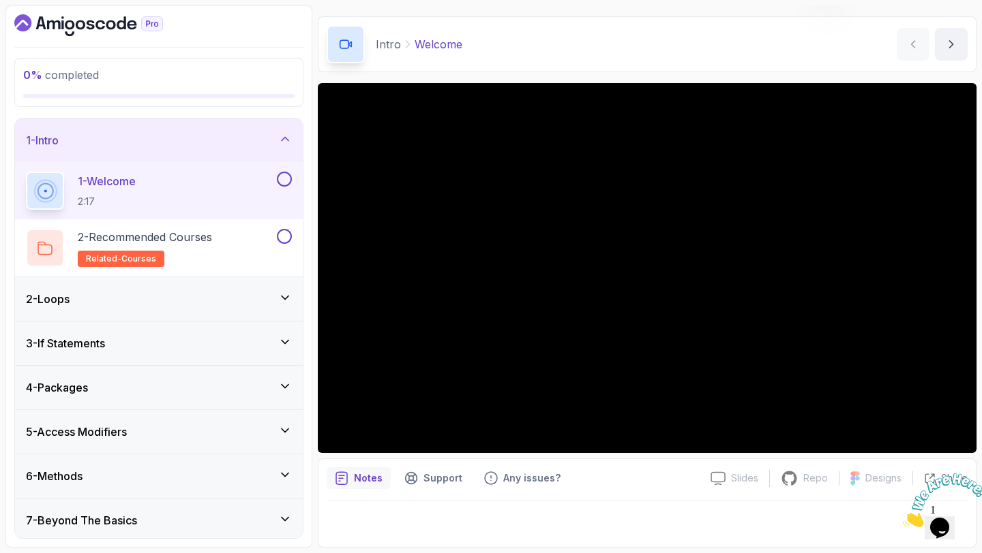
click at [74, 28] on icon "Dashboard" at bounding box center [88, 25] width 149 height 22
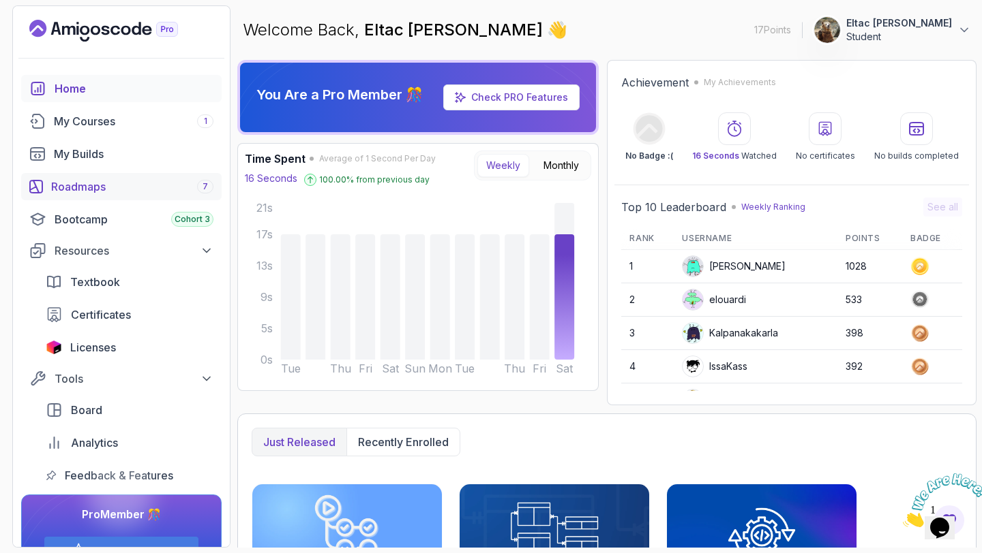
click at [117, 183] on div "Roadmaps 7" at bounding box center [132, 187] width 162 height 16
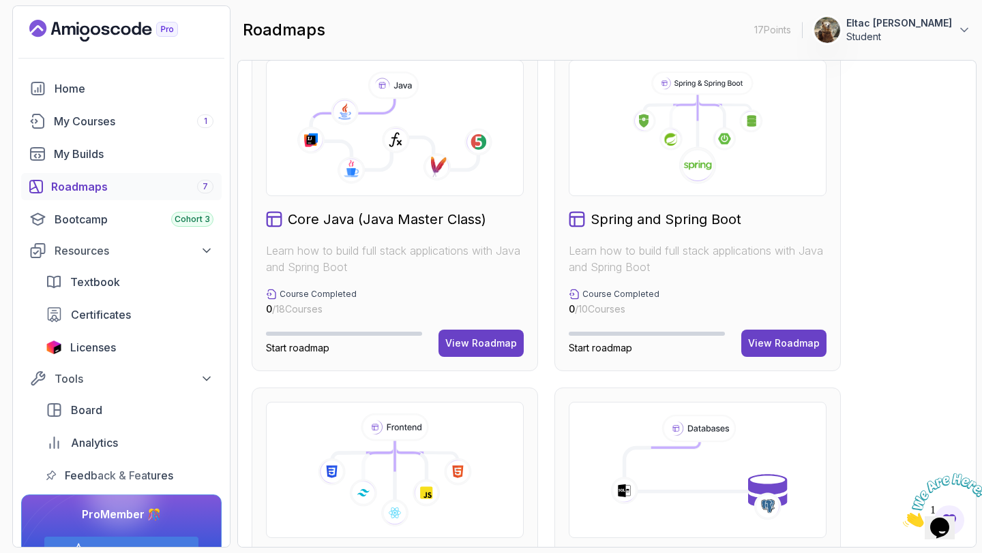
scroll to position [364, 0]
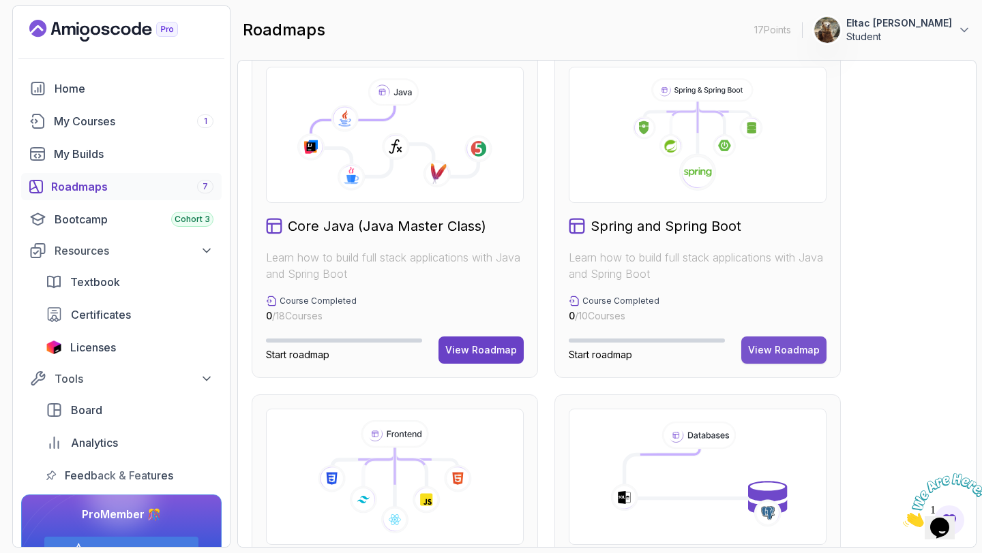
click at [767, 354] on div "View Roadmap" at bounding box center [784, 351] width 72 height 14
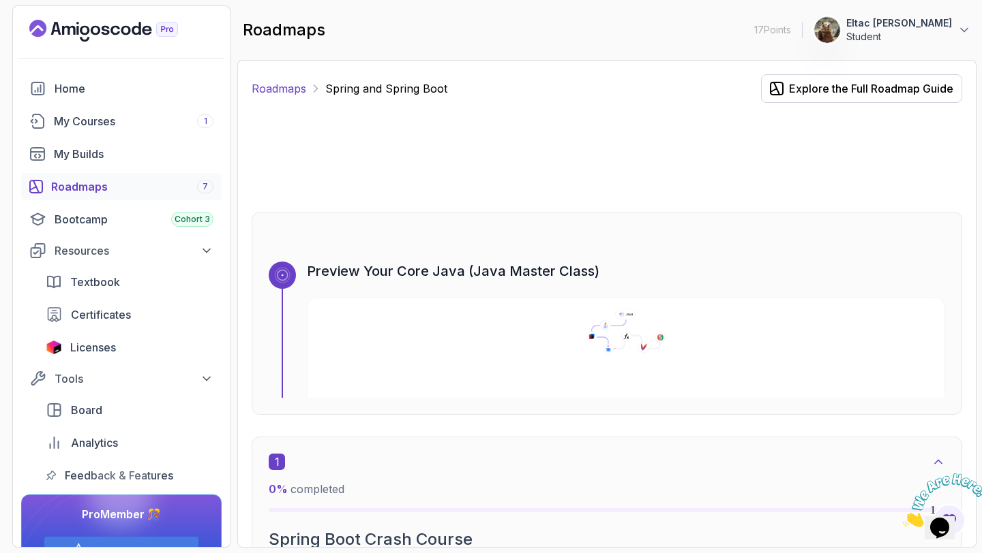
click at [283, 89] on link "Roadmaps" at bounding box center [279, 88] width 55 height 16
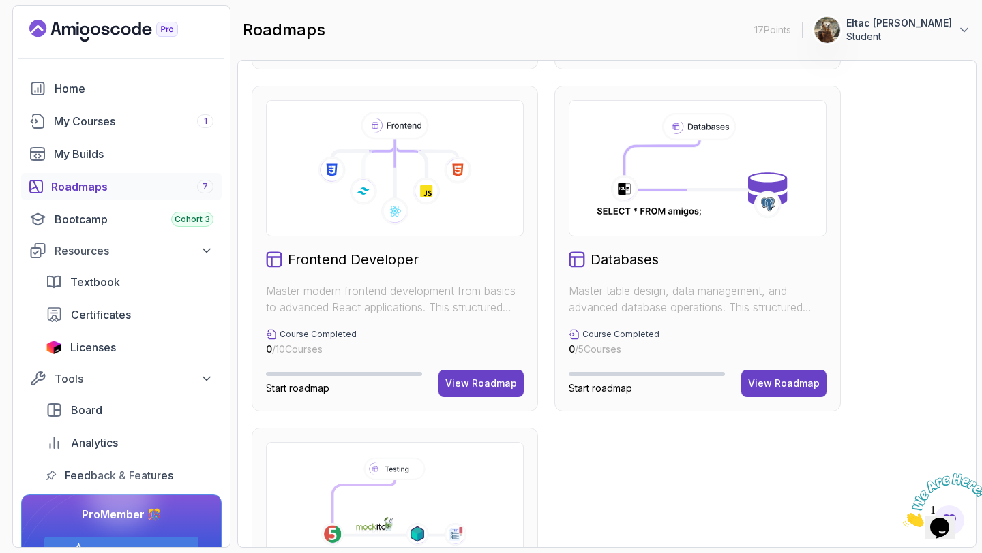
scroll to position [673, 0]
click at [770, 380] on div "View Roadmap" at bounding box center [784, 383] width 72 height 14
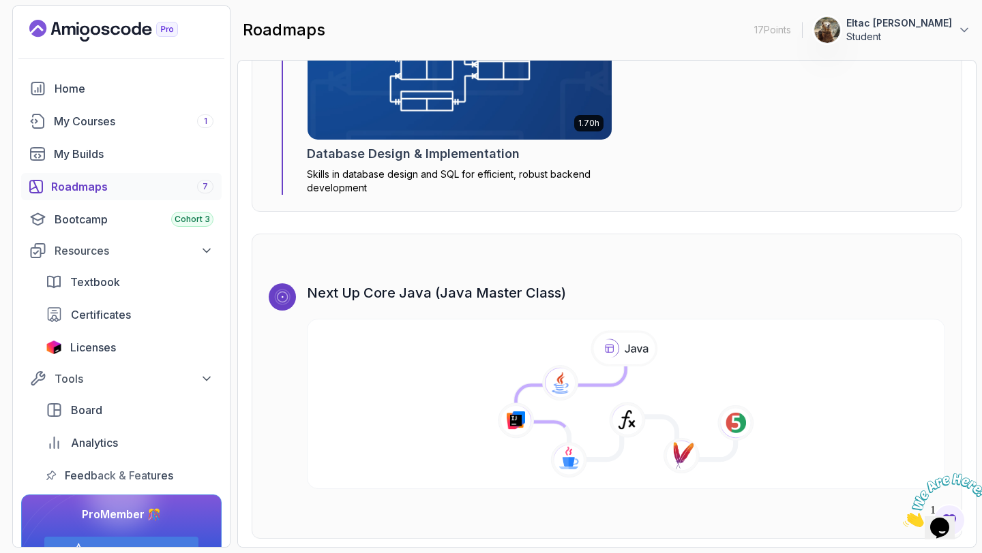
scroll to position [2915, 0]
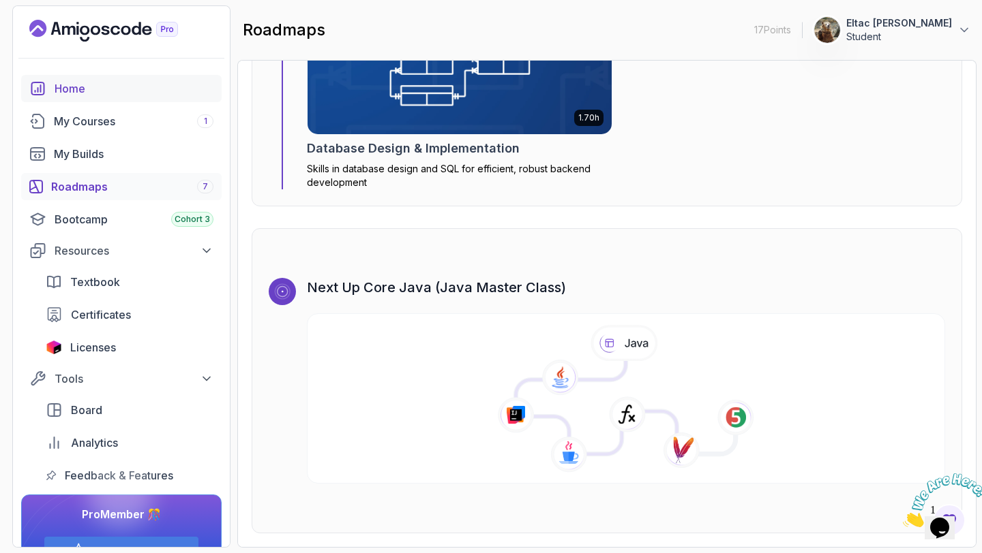
click at [82, 97] on link "Home" at bounding box center [121, 88] width 200 height 27
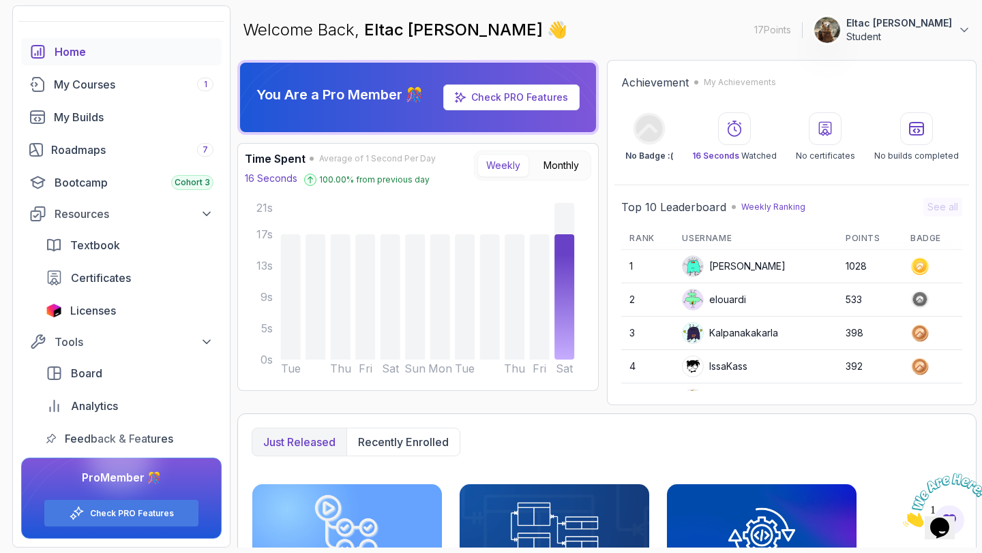
click at [58, 61] on link "Home" at bounding box center [121, 51] width 200 height 27
click at [125, 521] on div "Check PRO Features" at bounding box center [121, 513] width 154 height 27
click at [104, 509] on link "Check PRO Features" at bounding box center [132, 513] width 84 height 11
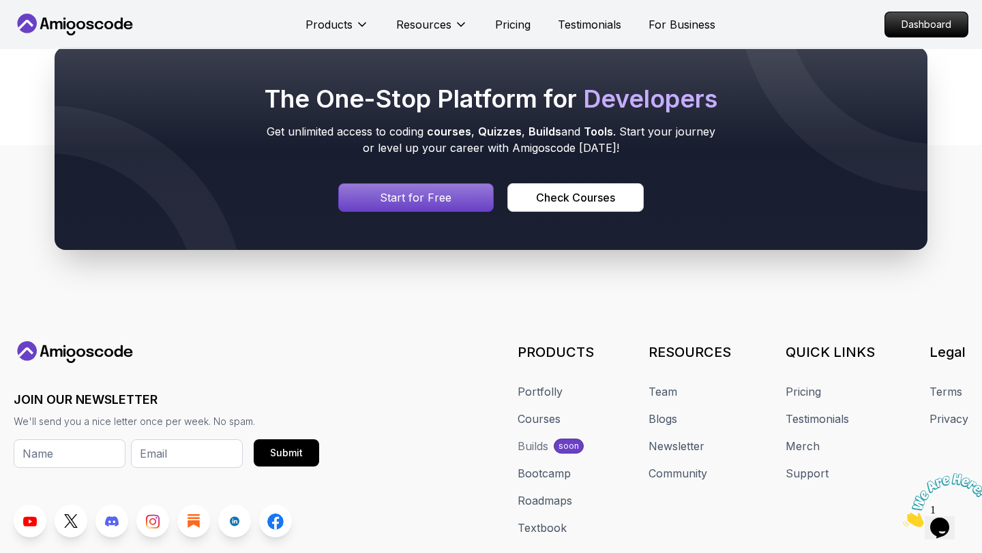
scroll to position [3097, 0]
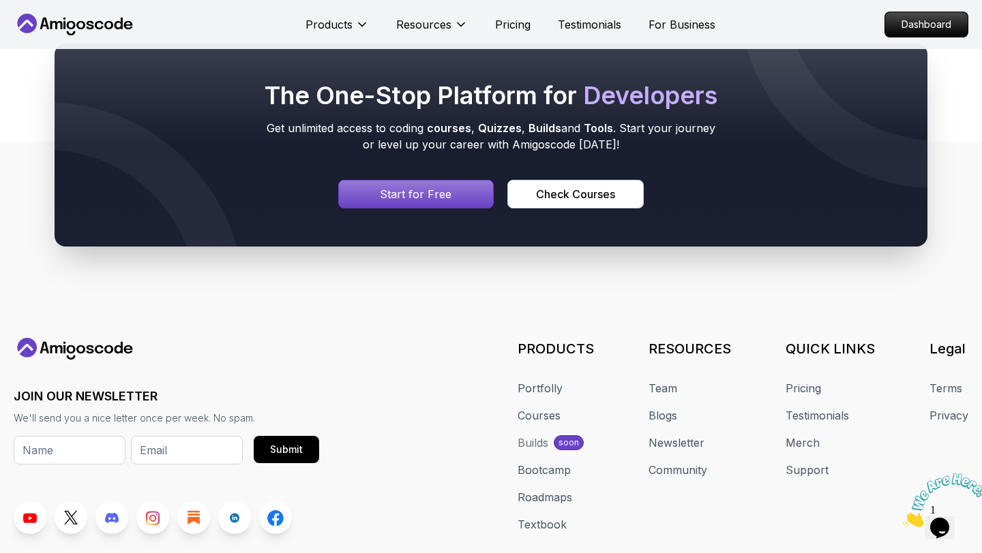
click at [447, 202] on p "Start for Free" at bounding box center [416, 194] width 72 height 16
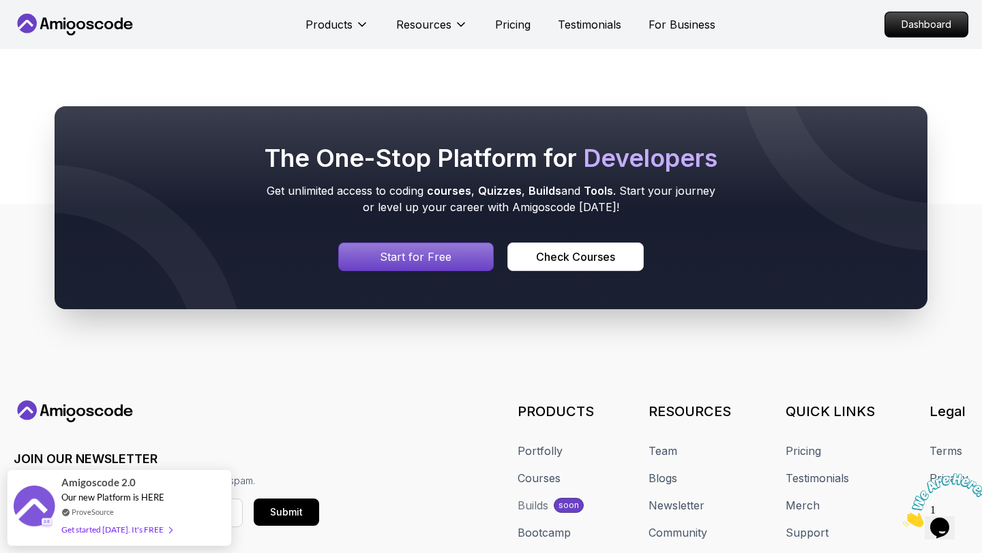
scroll to position [3058, 0]
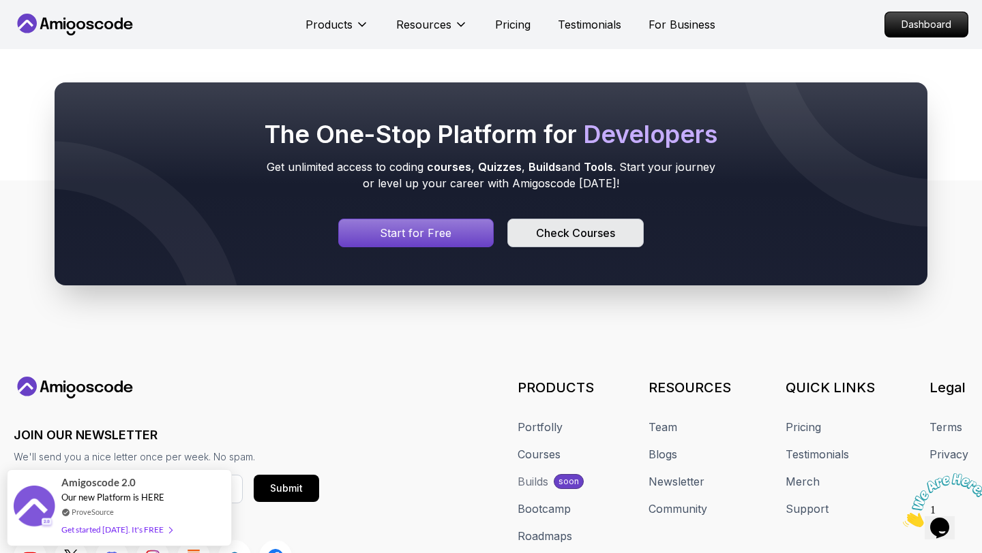
click at [537, 241] on div "Check Courses" at bounding box center [575, 233] width 79 height 16
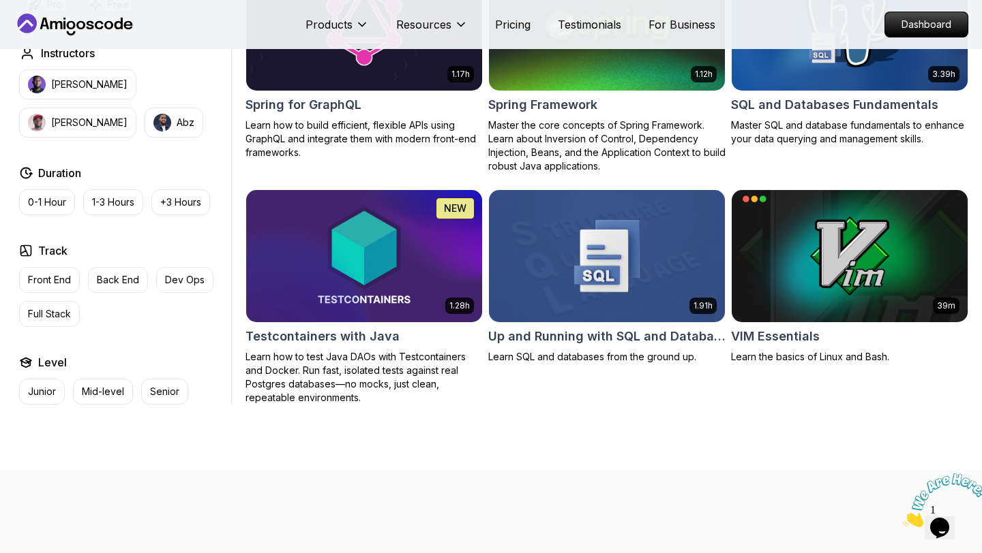
scroll to position [3507, 0]
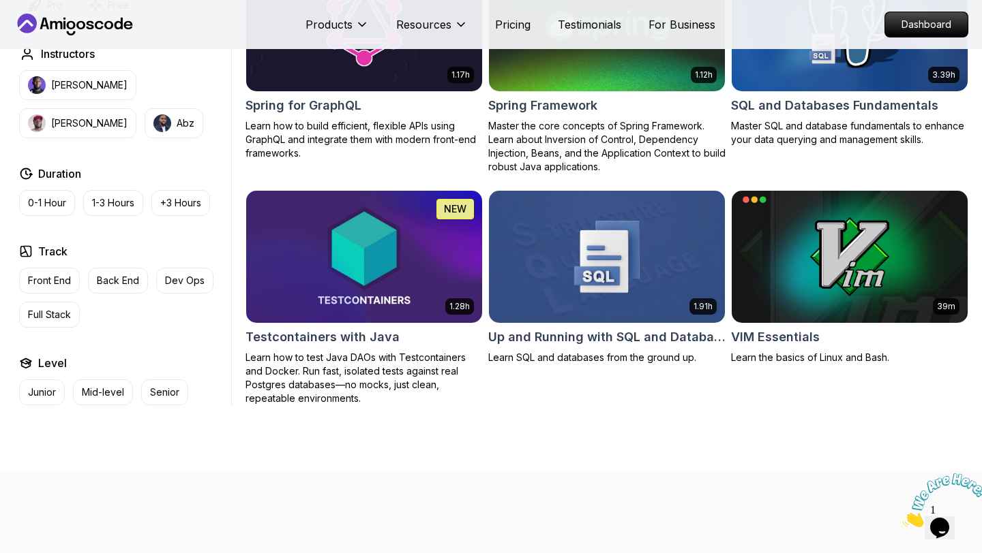
click at [159, 386] on p "Senior" at bounding box center [164, 393] width 29 height 14
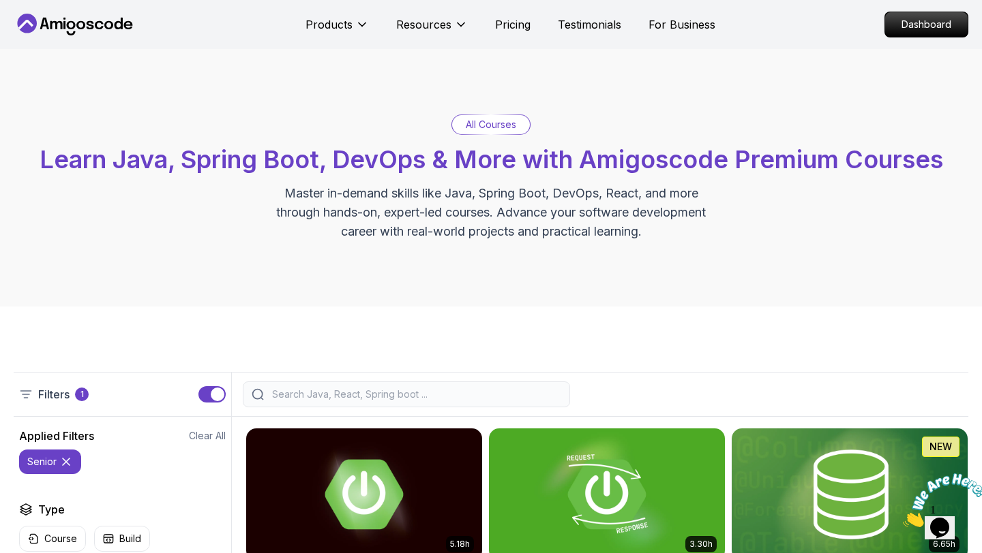
click at [67, 464] on icon at bounding box center [66, 462] width 7 height 7
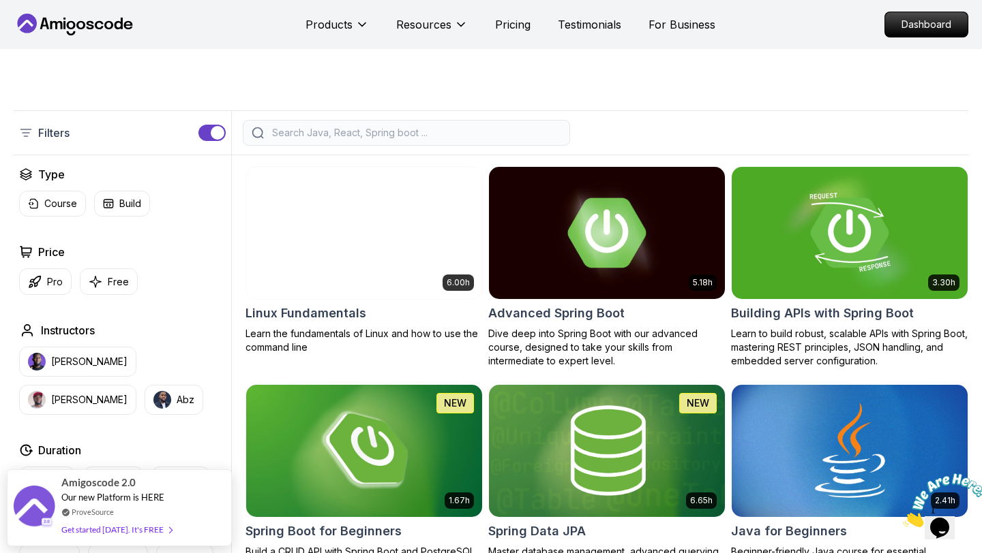
scroll to position [266, 0]
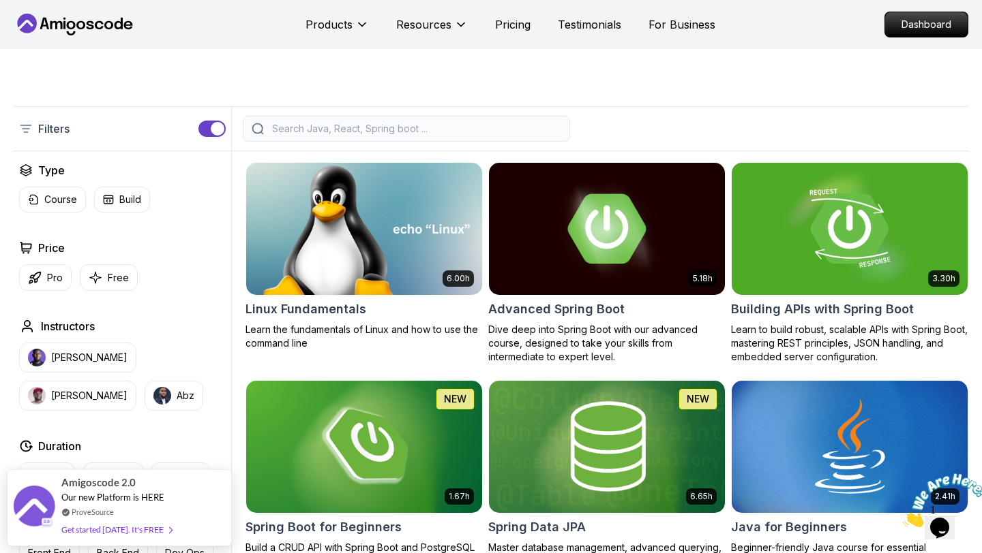
click at [324, 314] on h2 "Linux Fundamentals" at bounding box center [305, 309] width 121 height 19
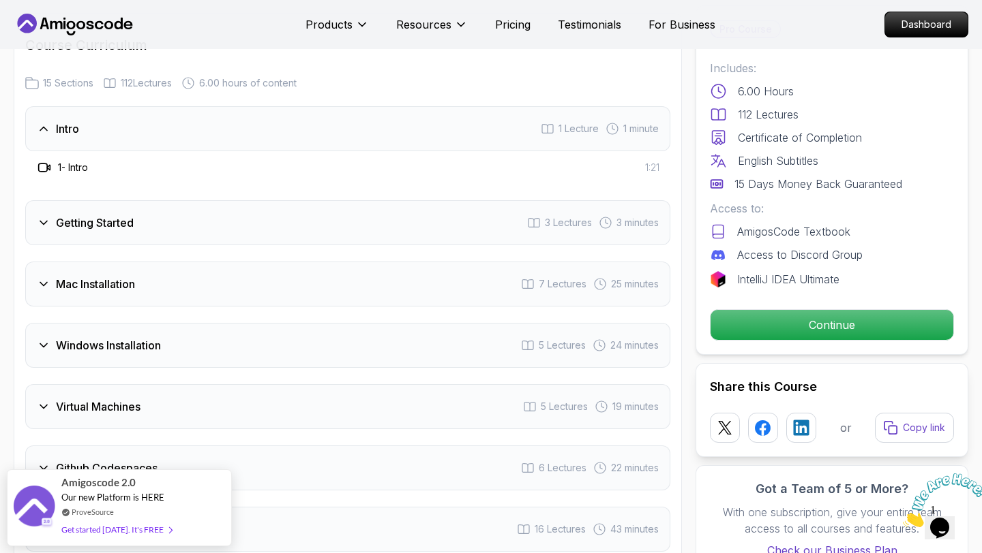
scroll to position [1779, 0]
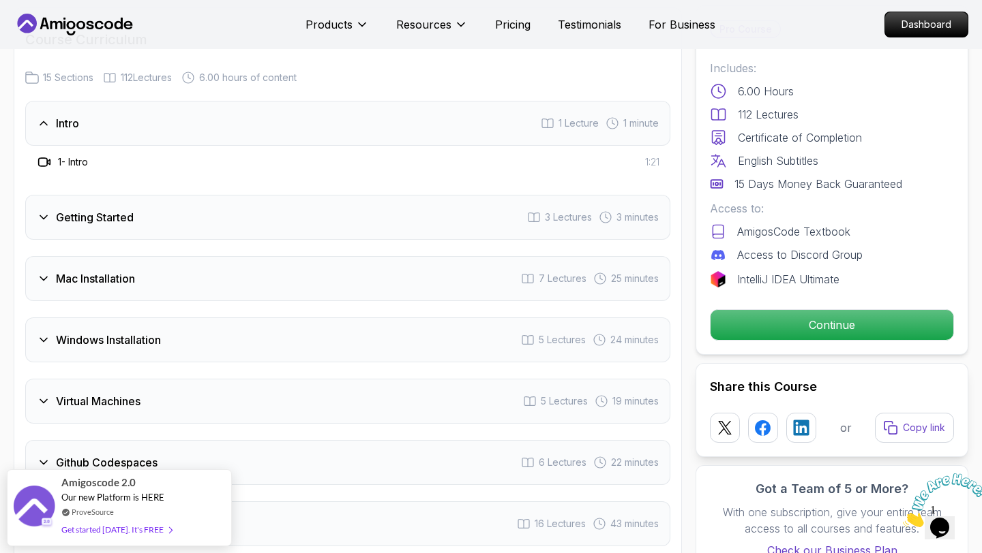
click at [172, 203] on div "Getting Started 3 Lectures 3 minutes" at bounding box center [347, 217] width 645 height 45
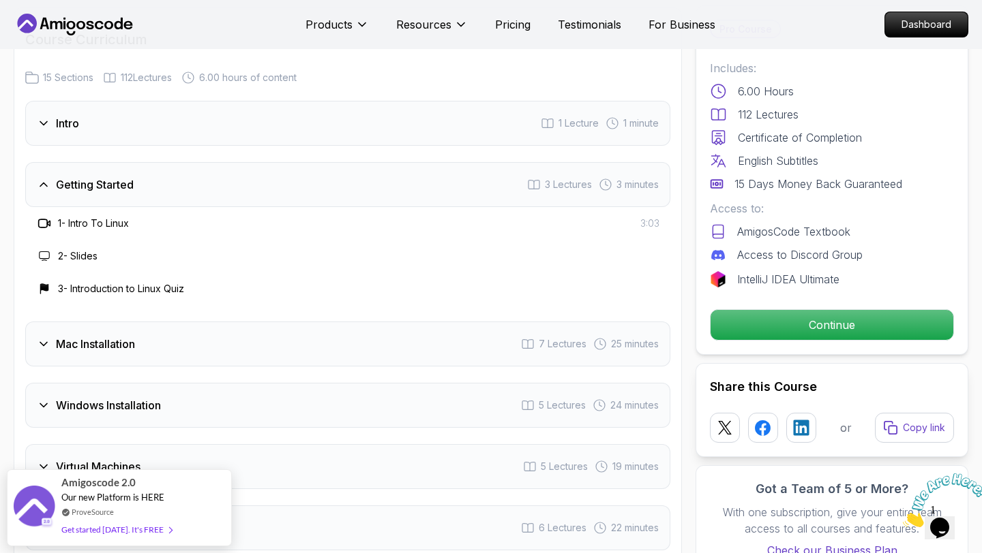
click at [78, 256] on h3 "2 - Slides" at bounding box center [78, 256] width 40 height 14
click at [82, 291] on h3 "3 - Introduction to Linux Quiz" at bounding box center [121, 289] width 126 height 14
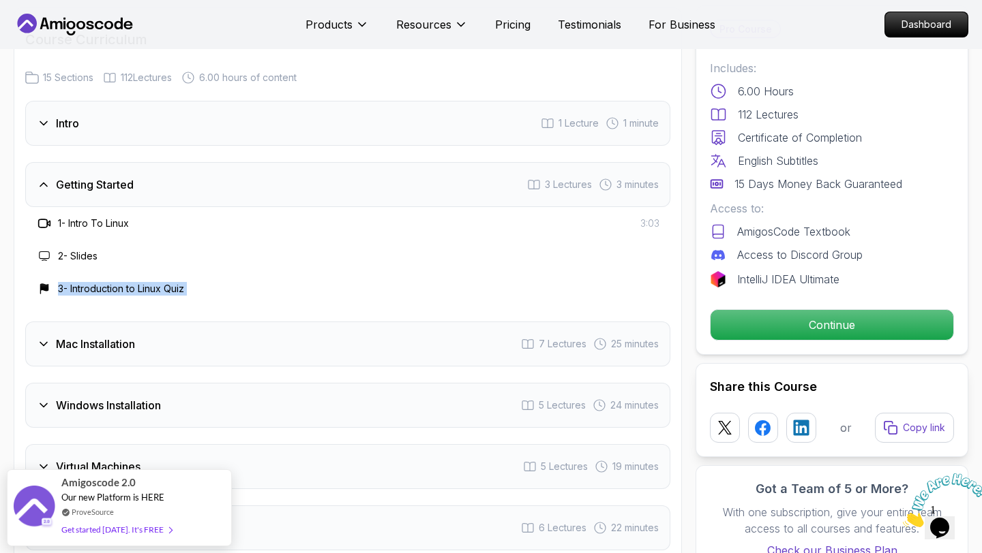
click at [68, 341] on h3 "Mac Installation" at bounding box center [95, 344] width 79 height 16
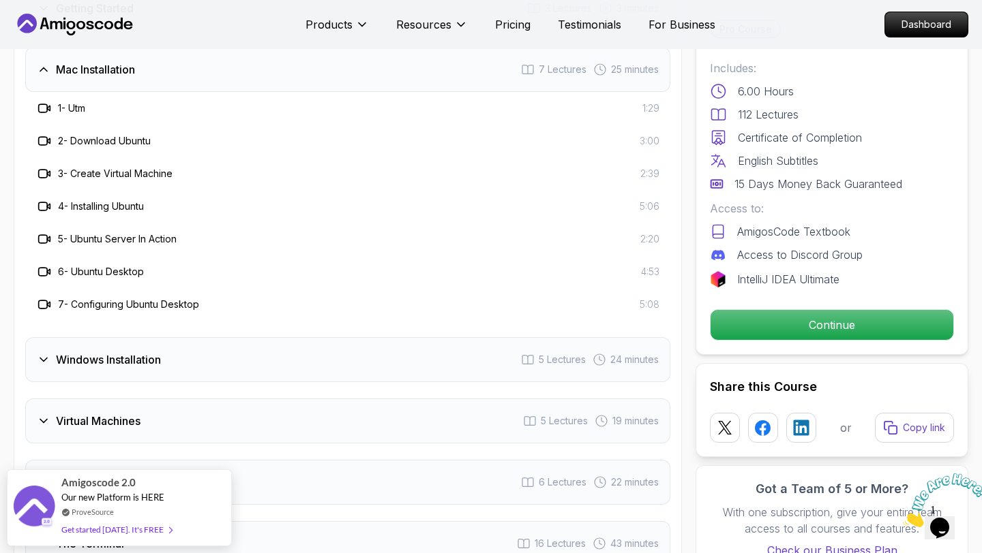
scroll to position [1954, 0]
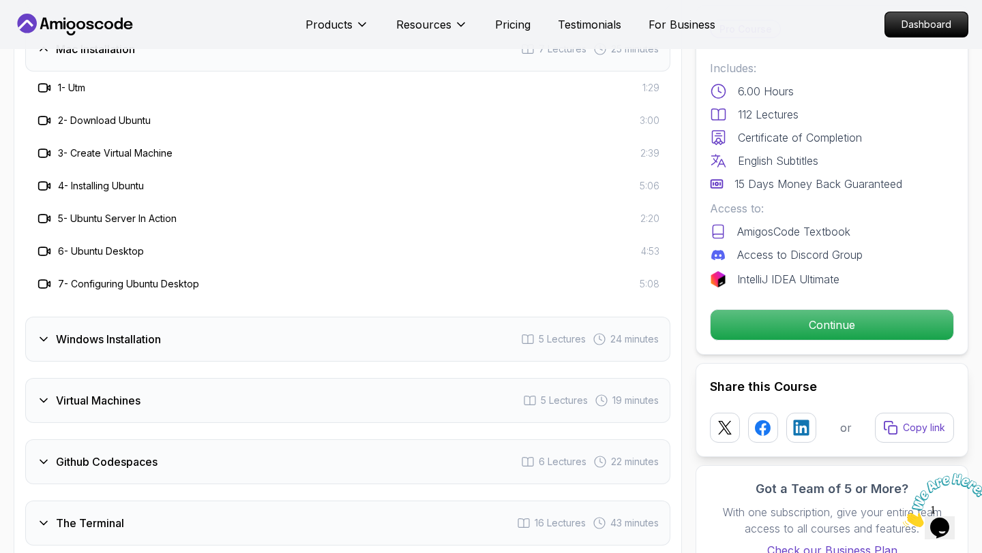
click at [68, 342] on h3 "Windows Installation" at bounding box center [108, 339] width 105 height 16
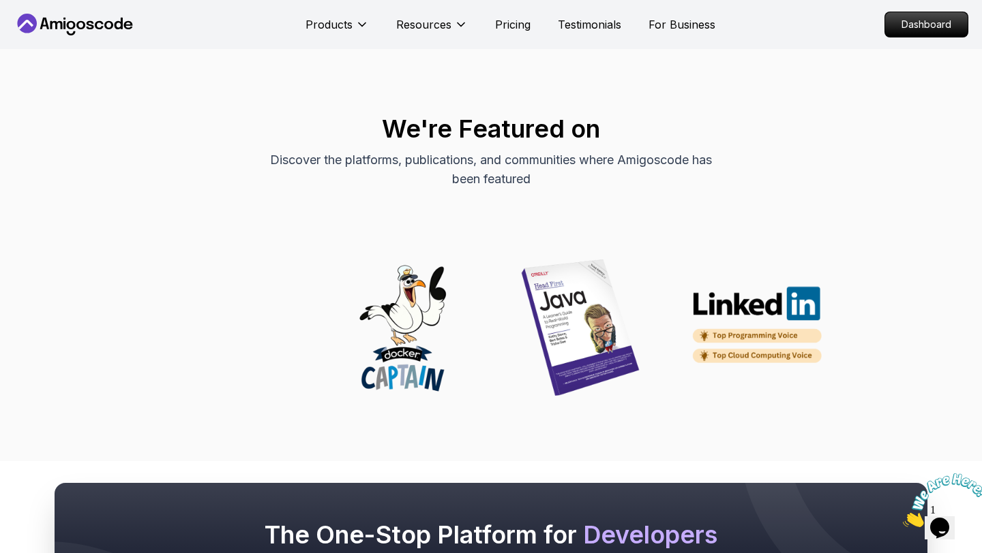
scroll to position [3922, 0]
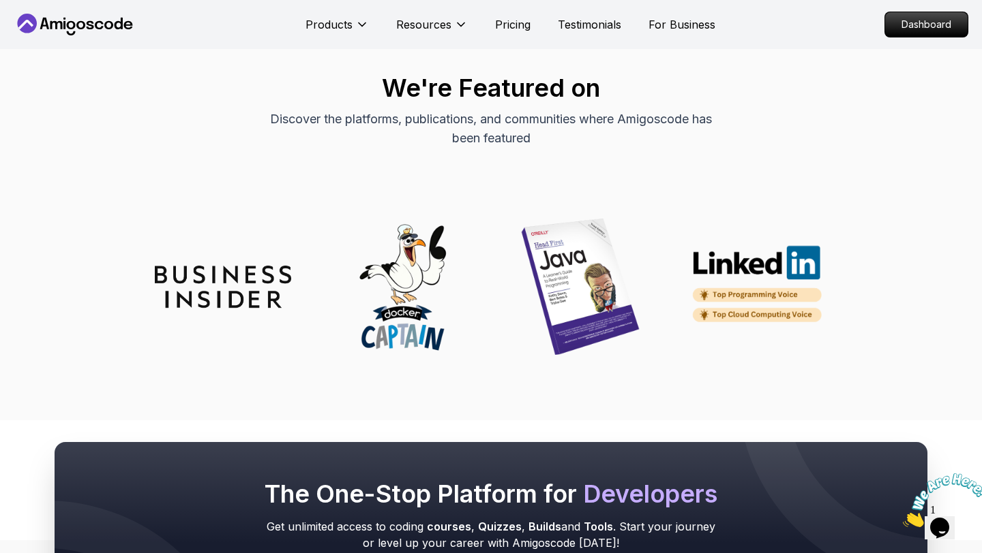
click at [579, 307] on img at bounding box center [580, 287] width 136 height 136
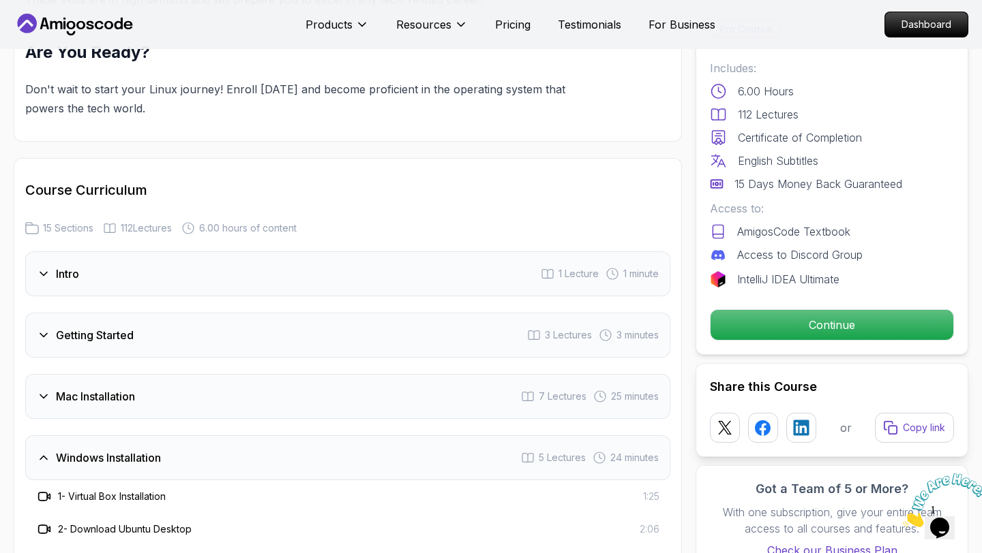
scroll to position [0, 0]
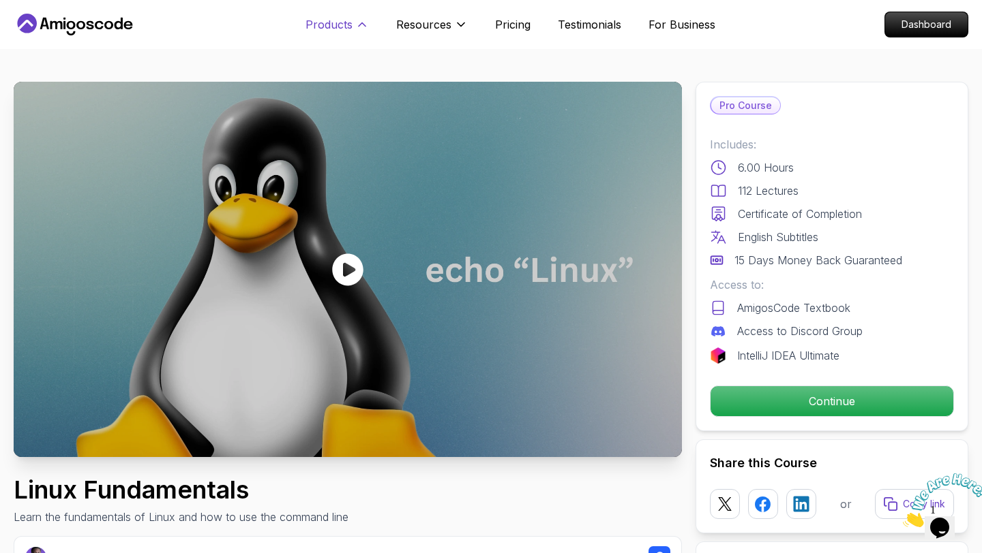
click at [343, 27] on p "Products" at bounding box center [328, 24] width 47 height 16
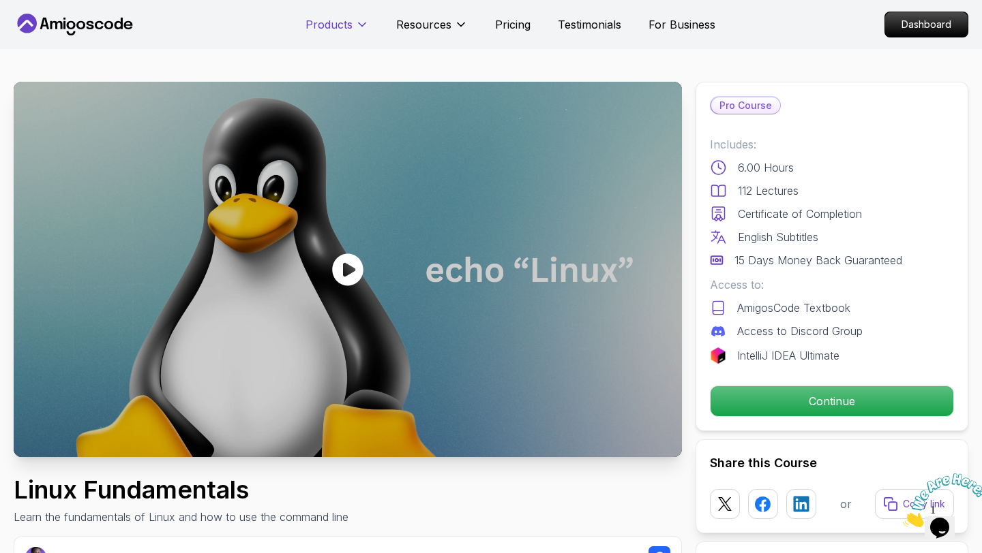
click at [343, 27] on p "Products" at bounding box center [328, 24] width 47 height 16
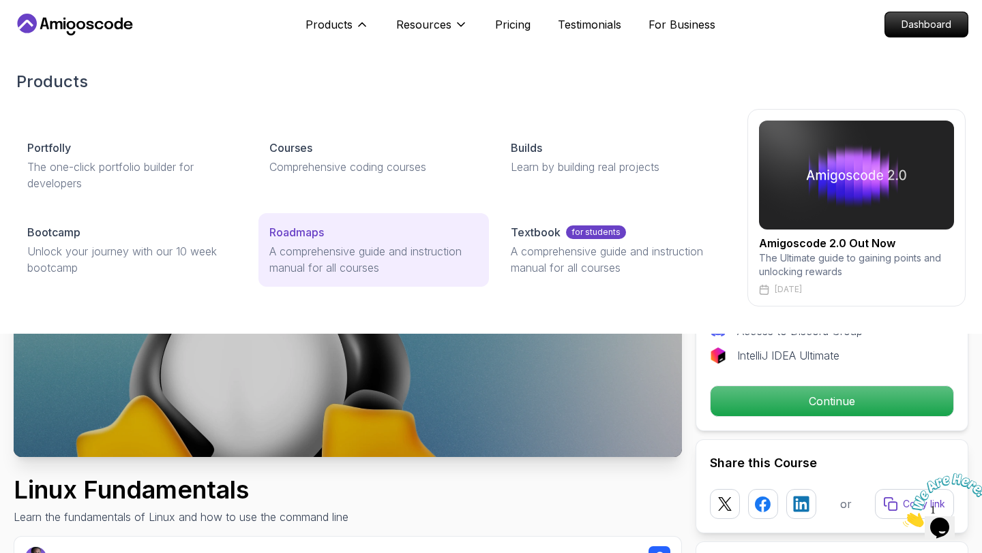
click at [282, 241] on link "Roadmaps A comprehensive guide and instruction manual for all courses" at bounding box center [373, 250] width 231 height 74
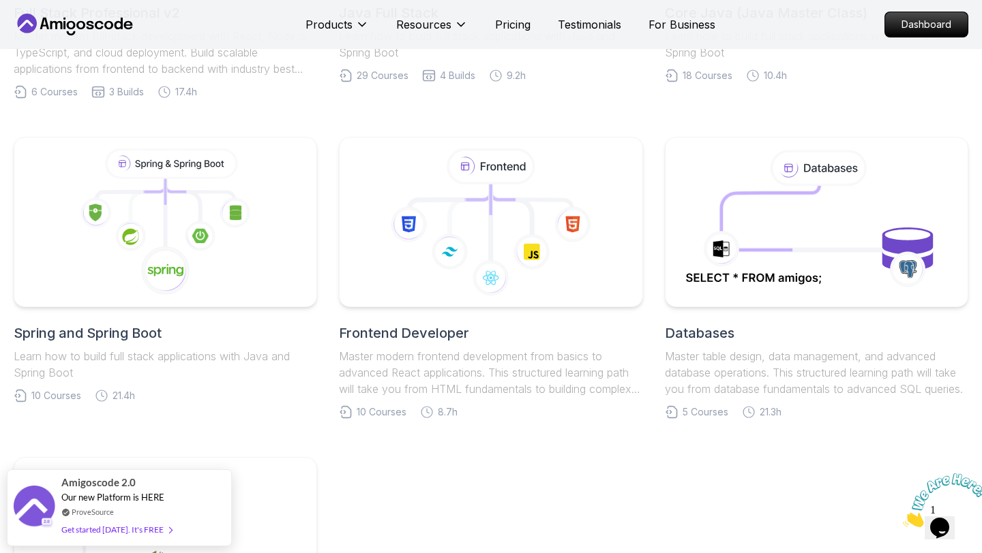
click at [146, 328] on h2 "Spring and Spring Boot" at bounding box center [165, 333] width 303 height 19
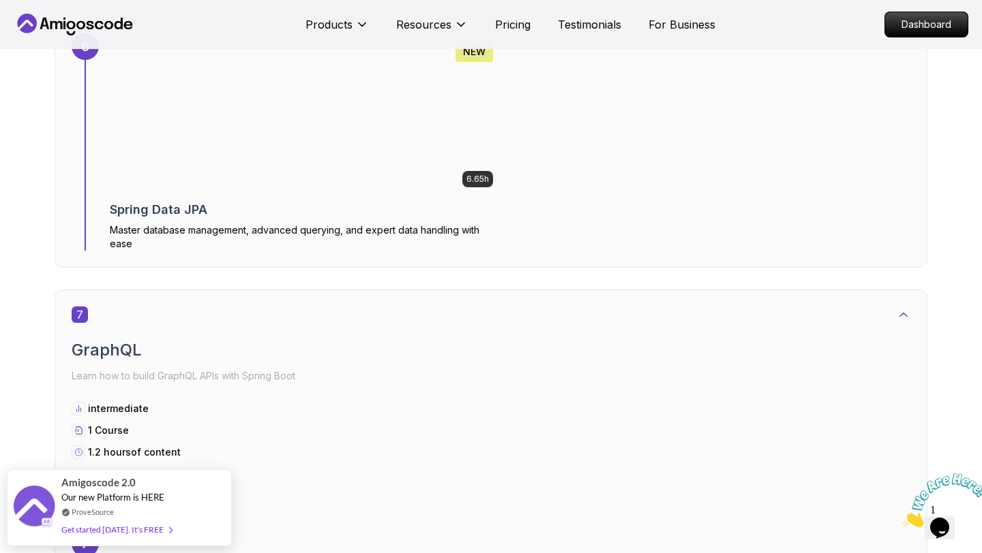
scroll to position [3457, 0]
